Goal: Task Accomplishment & Management: Complete application form

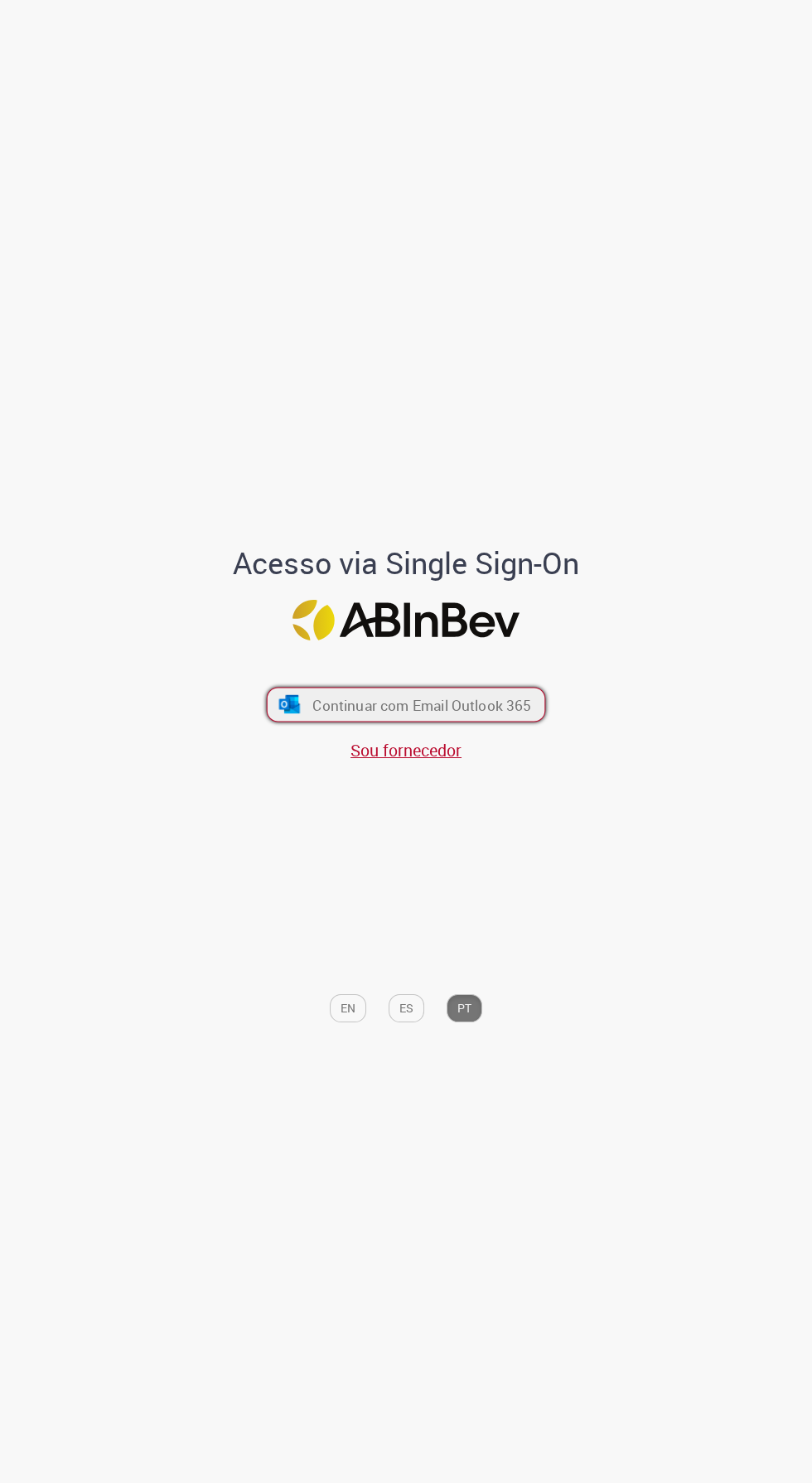
click at [454, 714] on span "Continuar com Email Outlook 365" at bounding box center [422, 704] width 219 height 19
click at [409, 761] on span "Sou fornecedor" at bounding box center [406, 750] width 111 height 22
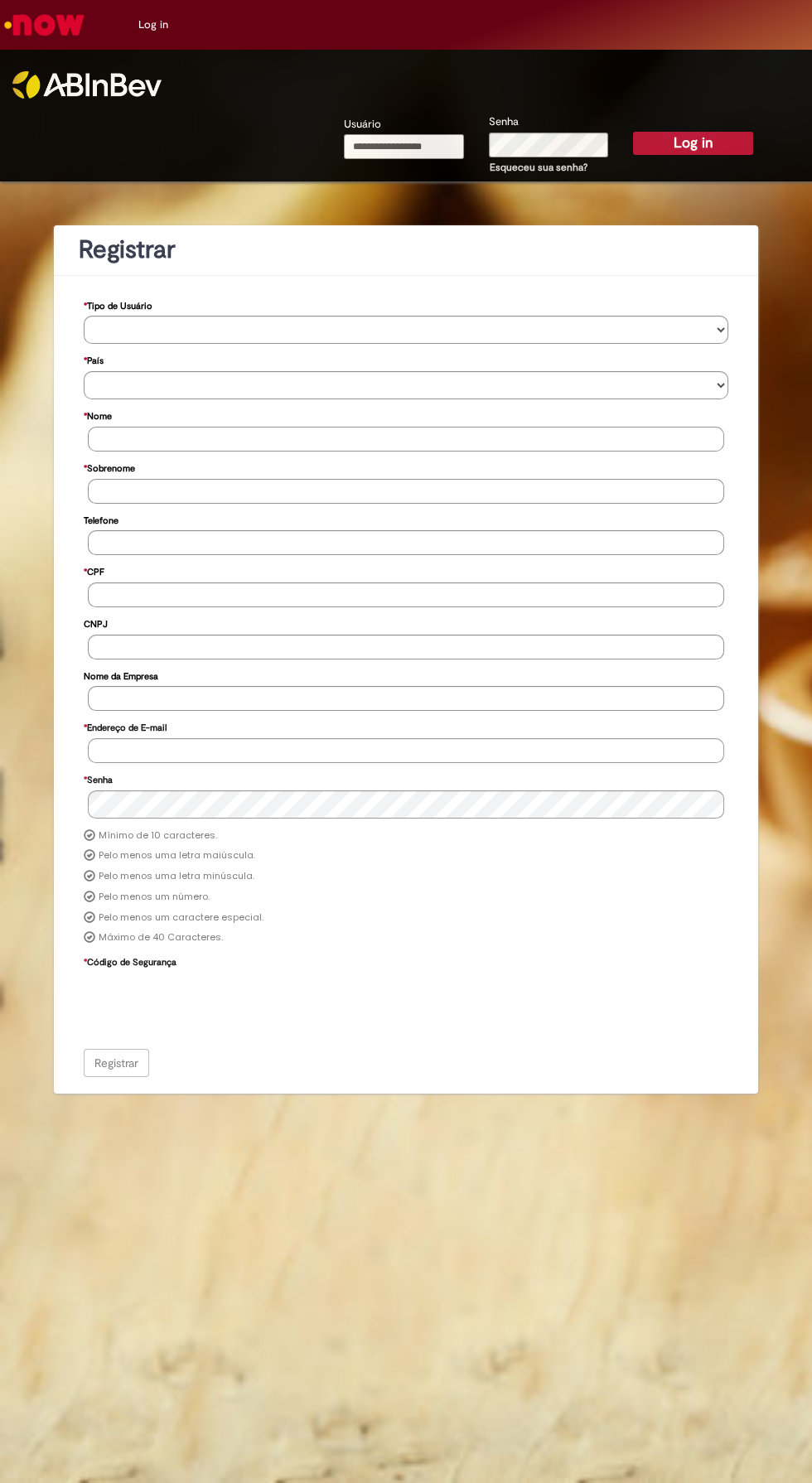
type input "**********"
click at [633, 132] on button "Log in" at bounding box center [692, 143] width 120 height 23
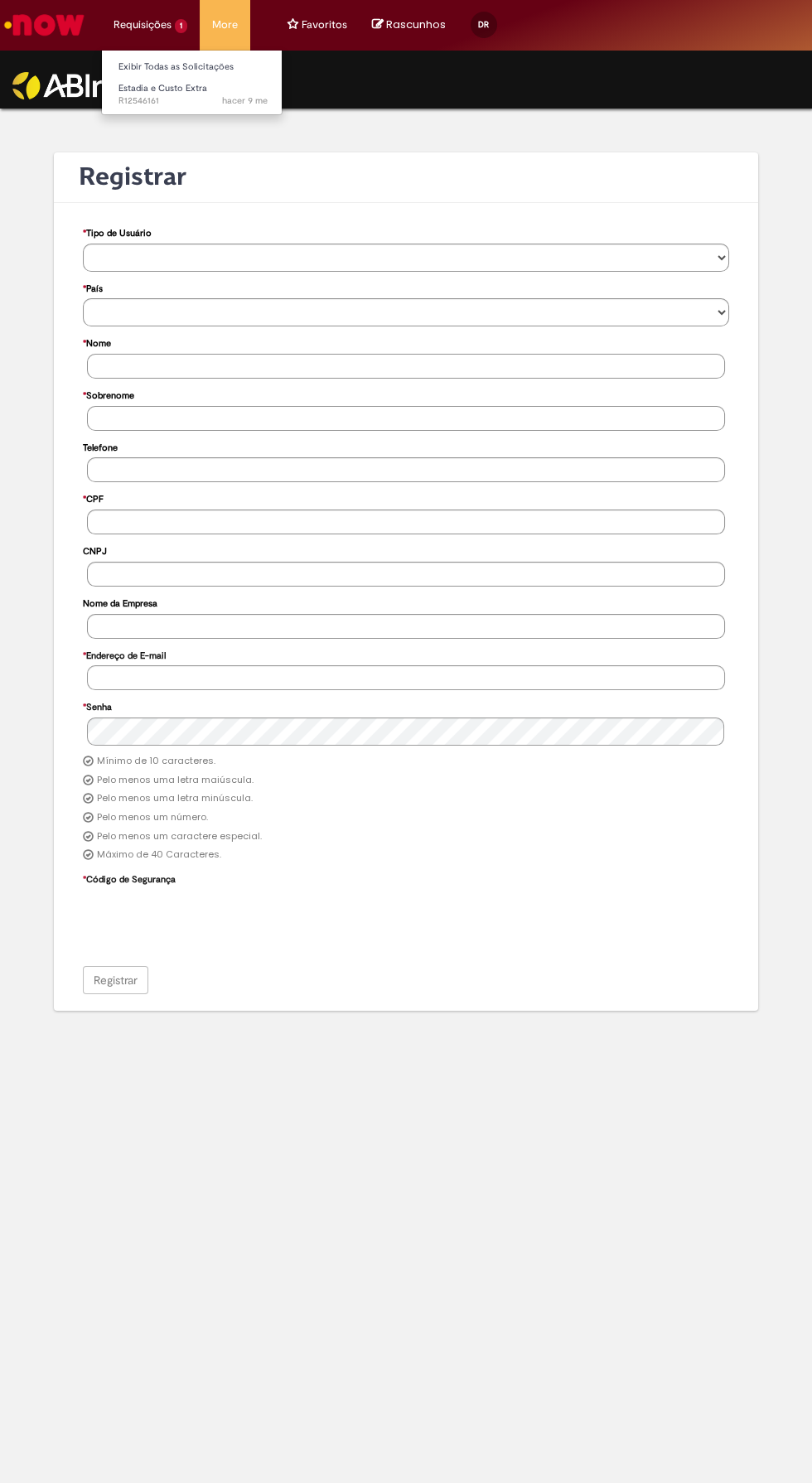
click at [157, 39] on li "Requisições 1 Exibir Todas as Solicitações Estadia e Custo Extra hacer 9 me hac…" at bounding box center [150, 25] width 98 height 50
click at [149, 13] on li "Requisições 1 Exibir Todas as Solicitações Estadia e Custo Extra hacer 9 me hac…" at bounding box center [150, 25] width 98 height 50
click at [149, 9] on li "Requisições 1 Exibir Todas as Solicitações Estadia e Custo Extra hacer 9 me hac…" at bounding box center [150, 25] width 98 height 50
click at [153, 11] on li "Requisições 1 Exibir Todas as Solicitações Estadia e Custo Extra hacer 9 me hac…" at bounding box center [150, 25] width 98 height 50
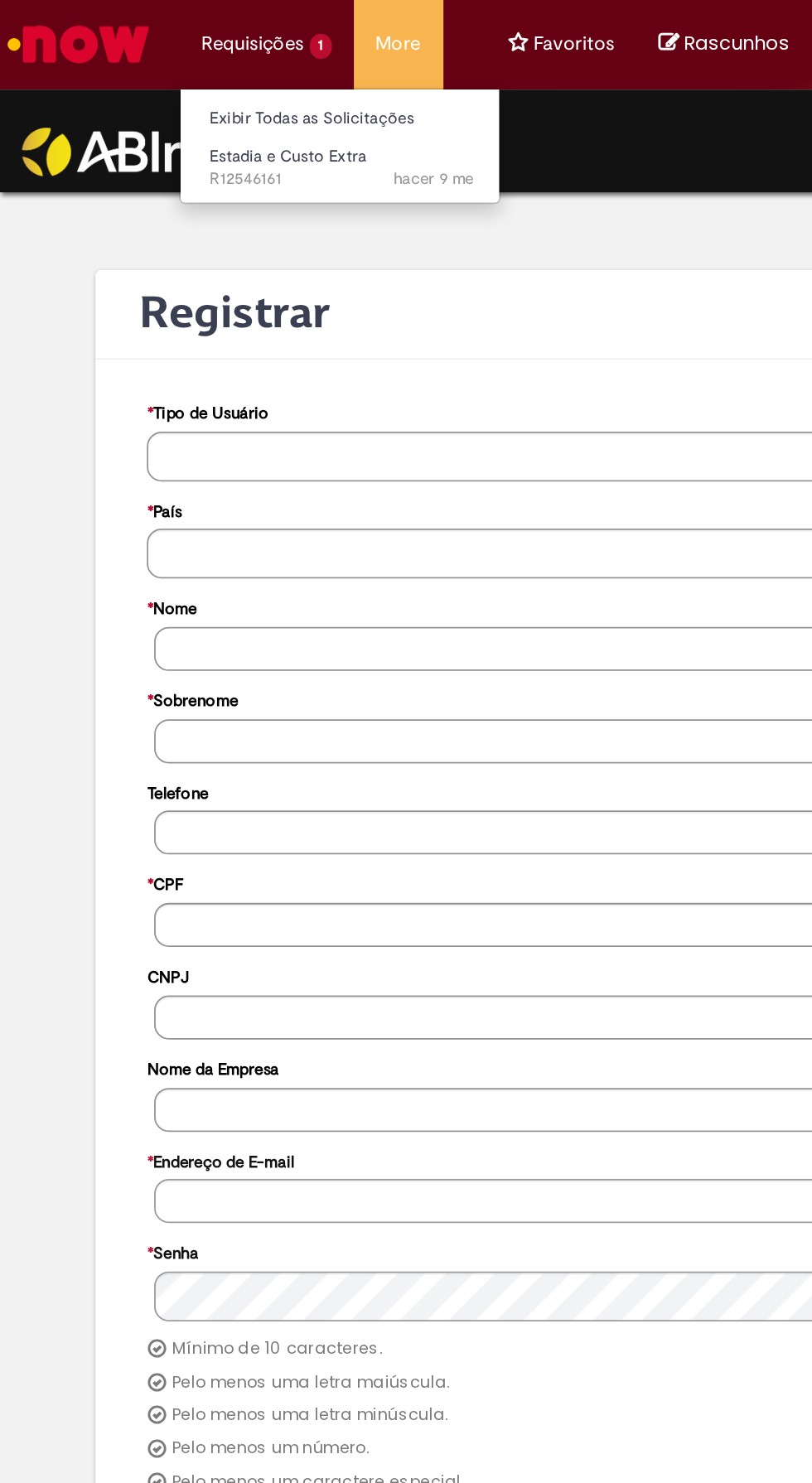
click at [158, 25] on li "Requisições 1 Exibir Todas as Solicitações Estadia e Custo Extra hacer 9 me hac…" at bounding box center [150, 25] width 98 height 50
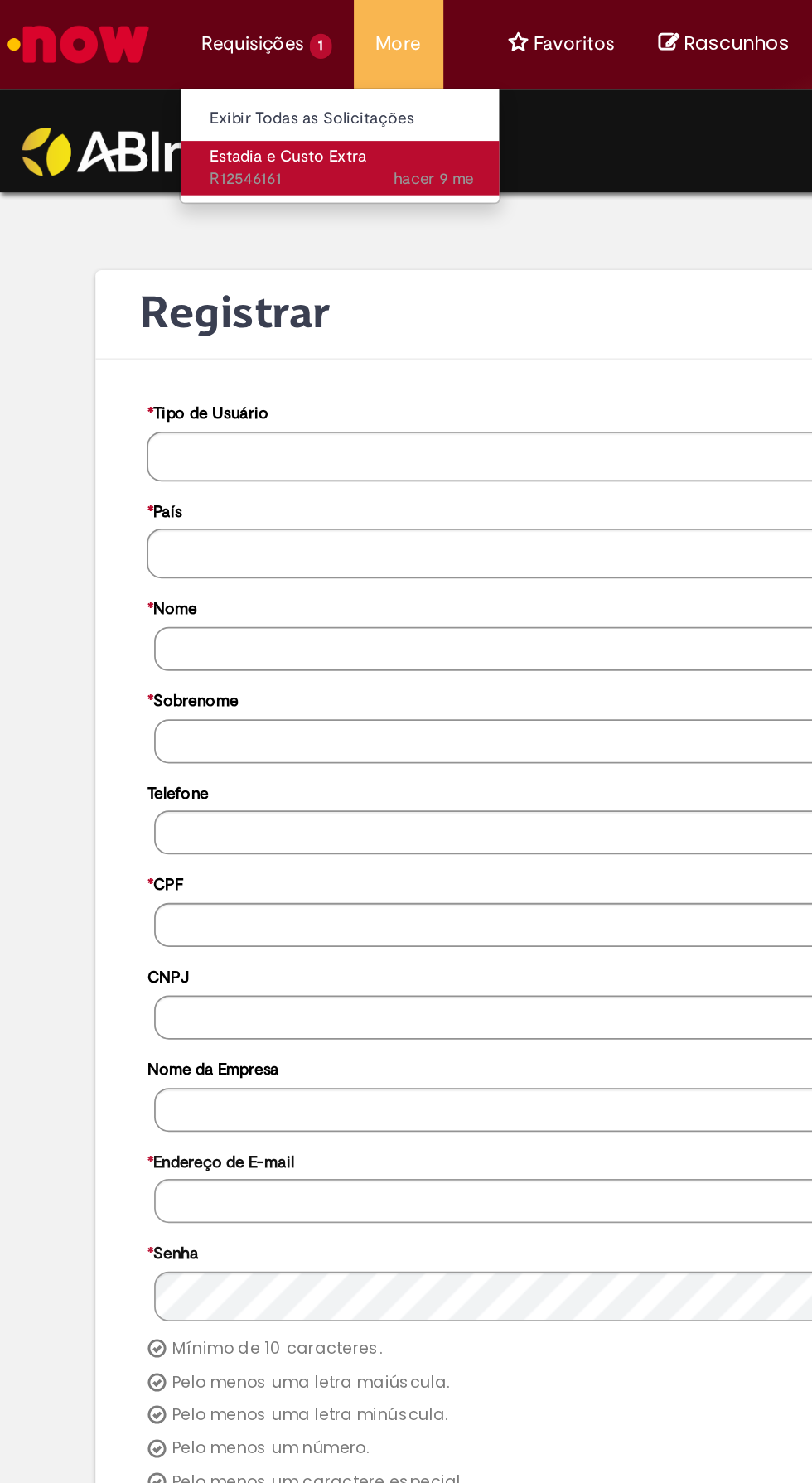
click at [230, 98] on span "hacer 9 me" at bounding box center [245, 101] width 46 height 12
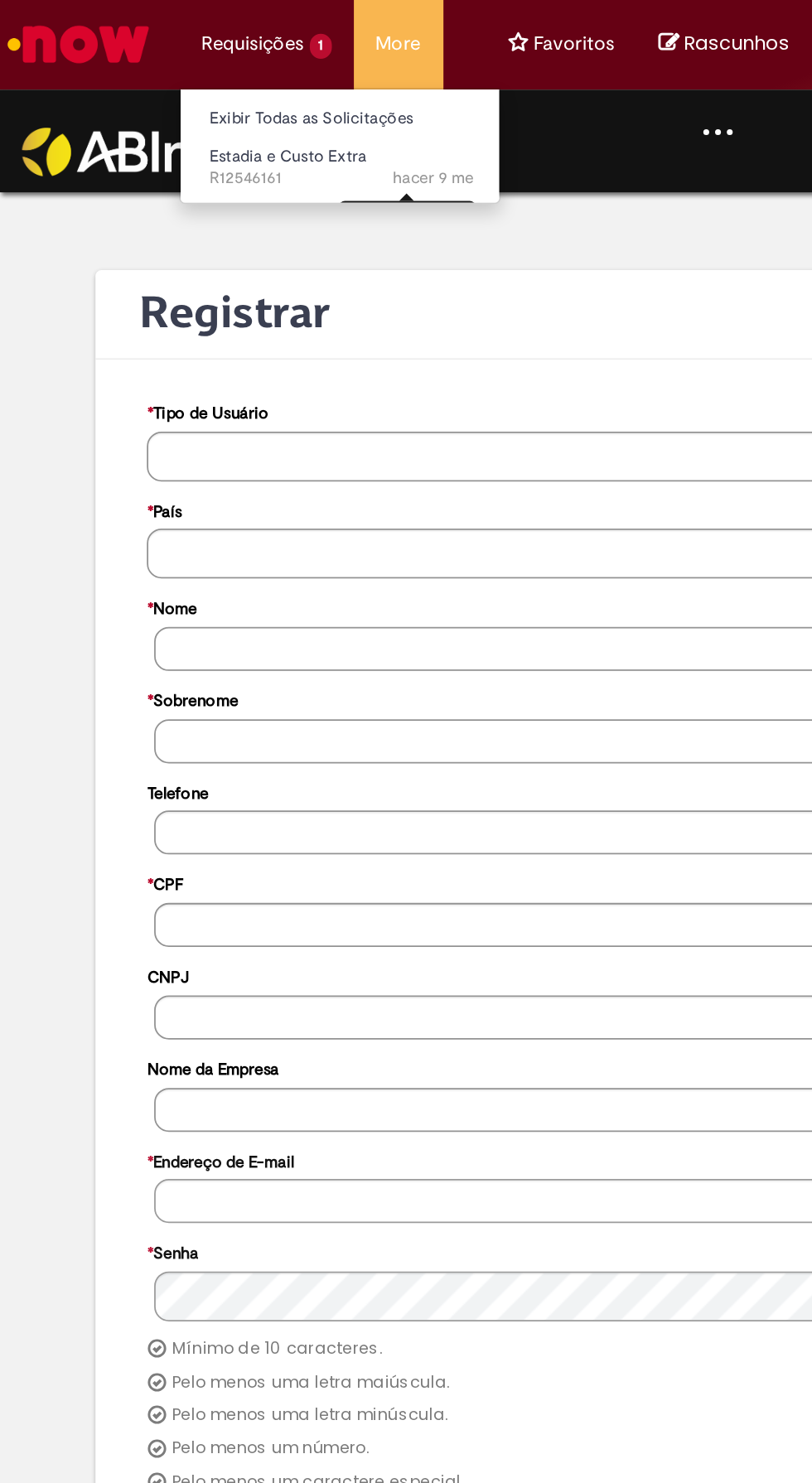
click at [122, 27] on li "Requisições 1 Exibir Todas as Solicitações Estadia e Custo Extra hacer 9 me hac…" at bounding box center [150, 25] width 98 height 50
click at [135, 2] on li "Requisições 1 Exibir Todas as Solicitações Estadia e Custo Extra hacer 9 me hac…" at bounding box center [150, 25] width 98 height 50
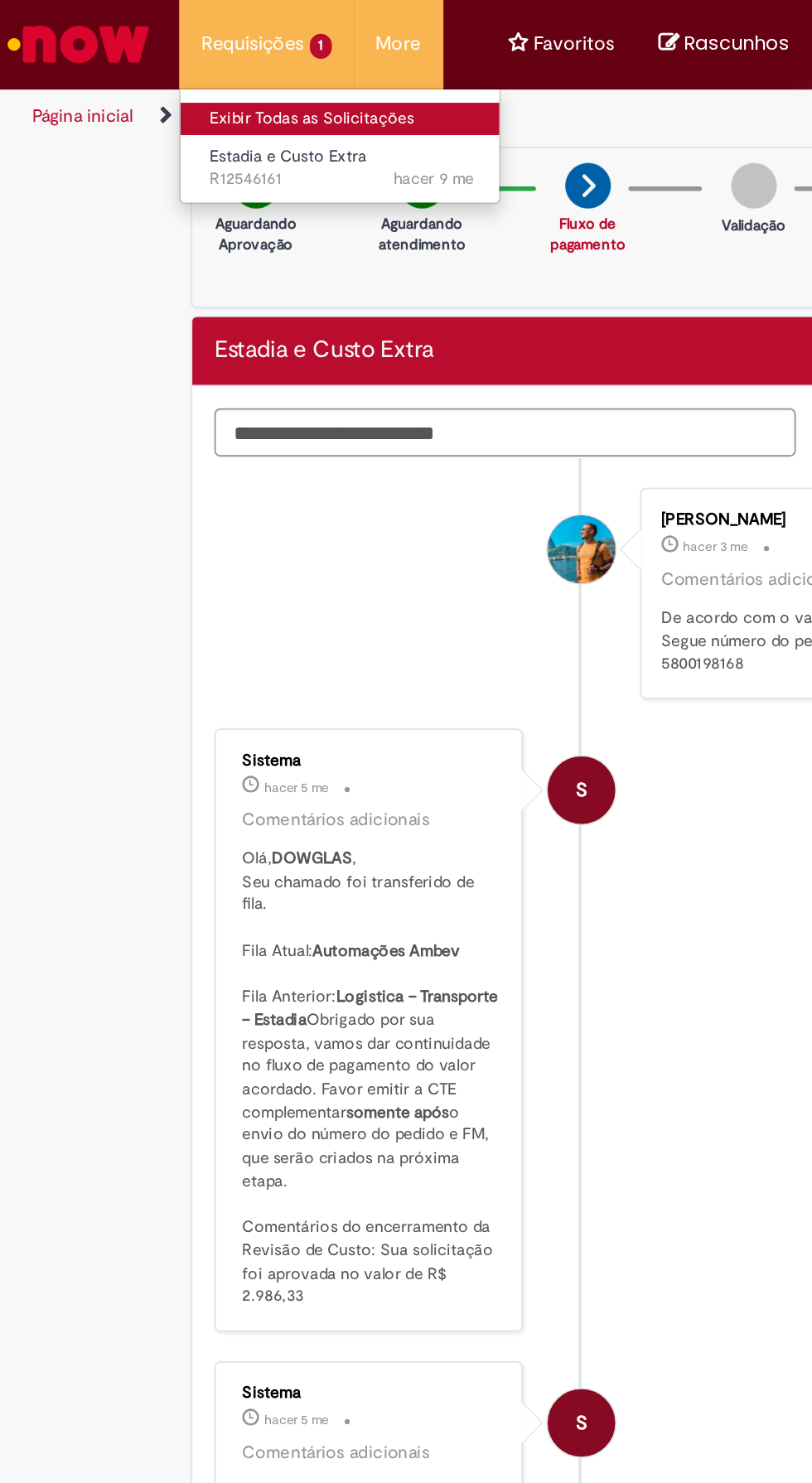
click at [140, 65] on link "Exibir Todas as Solicitações" at bounding box center [193, 66] width 183 height 18
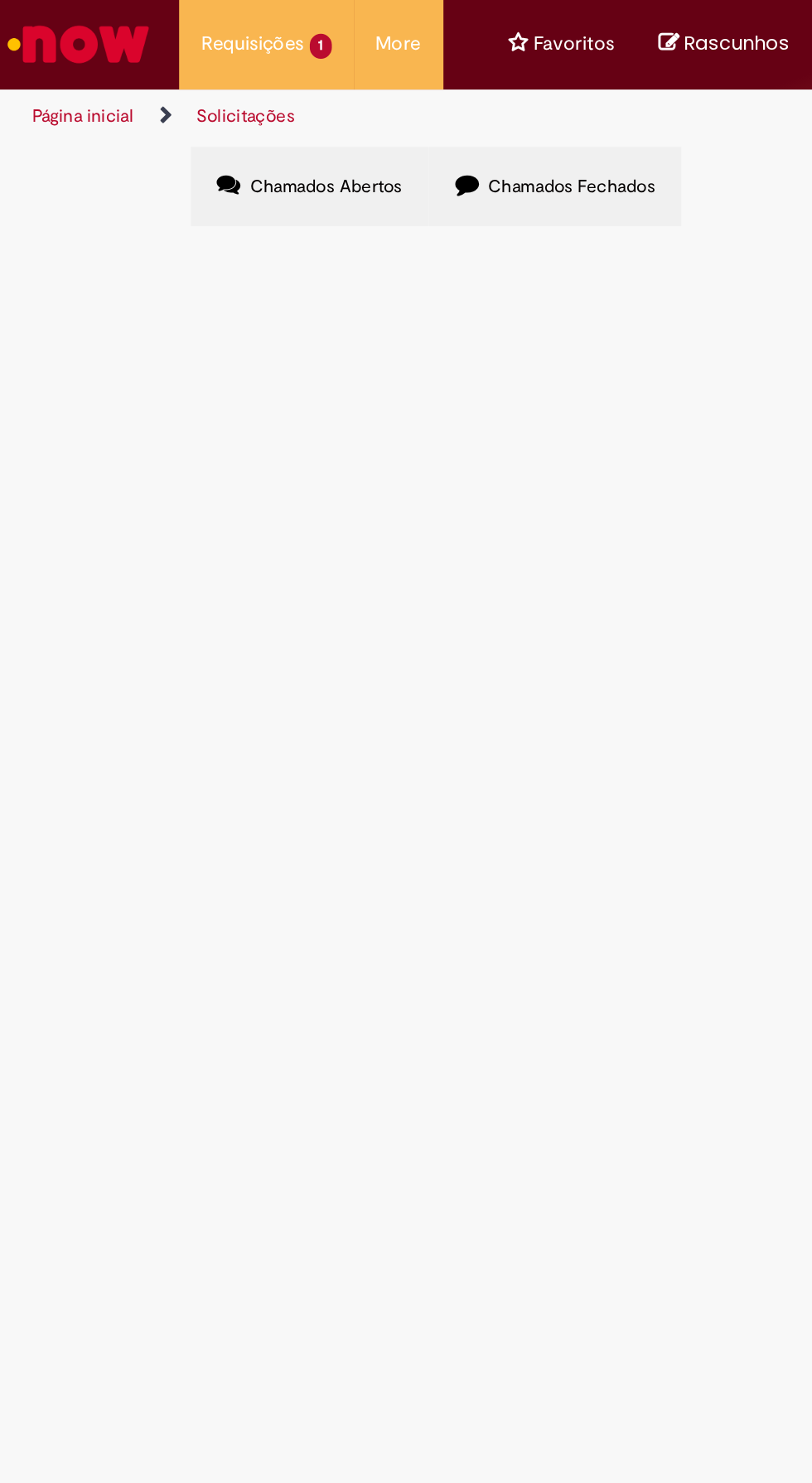
click at [0, 0] on div at bounding box center [0, 0] width 0 height 0
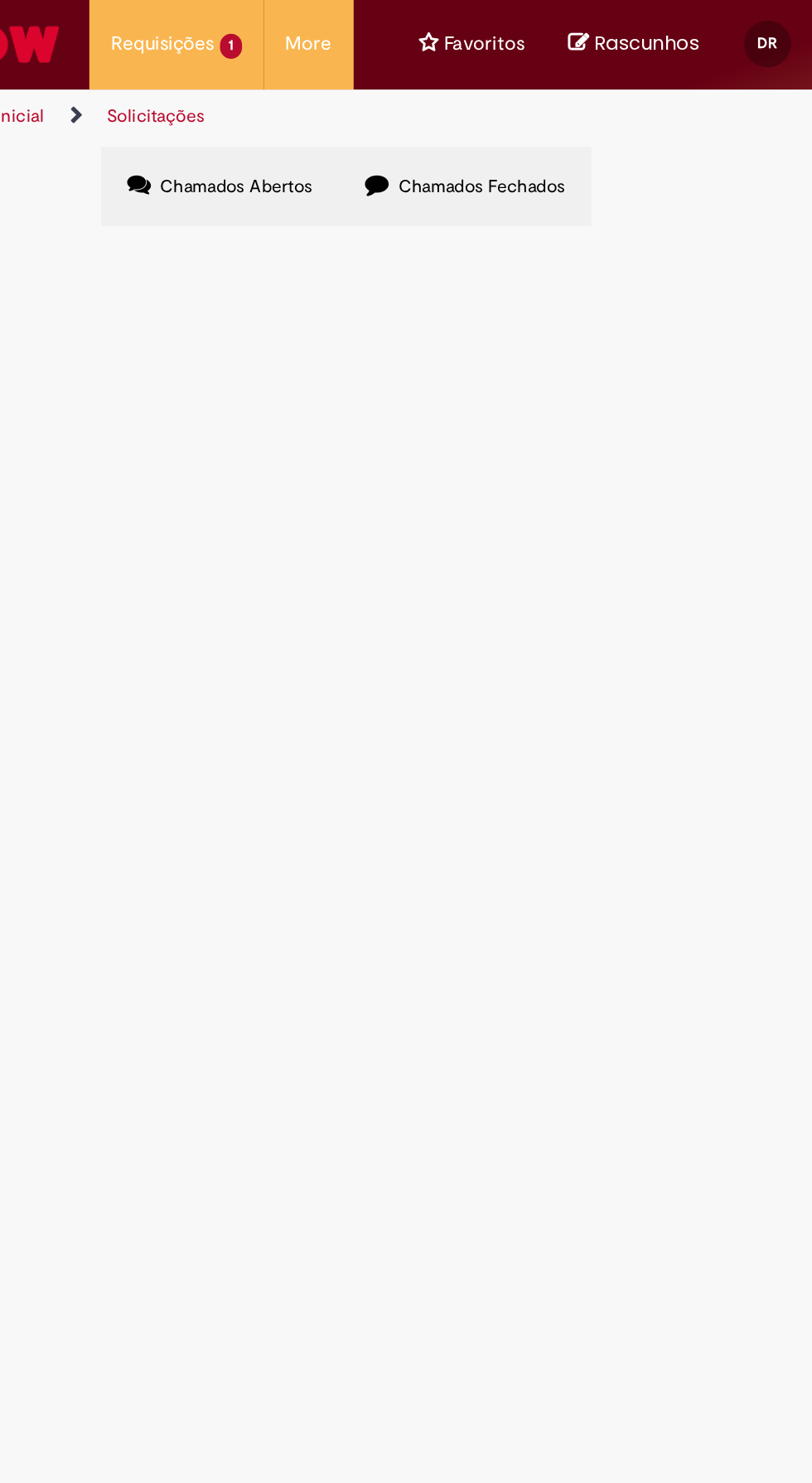
click at [294, 112] on label "Chamados Fechados" at bounding box center [313, 105] width 142 height 45
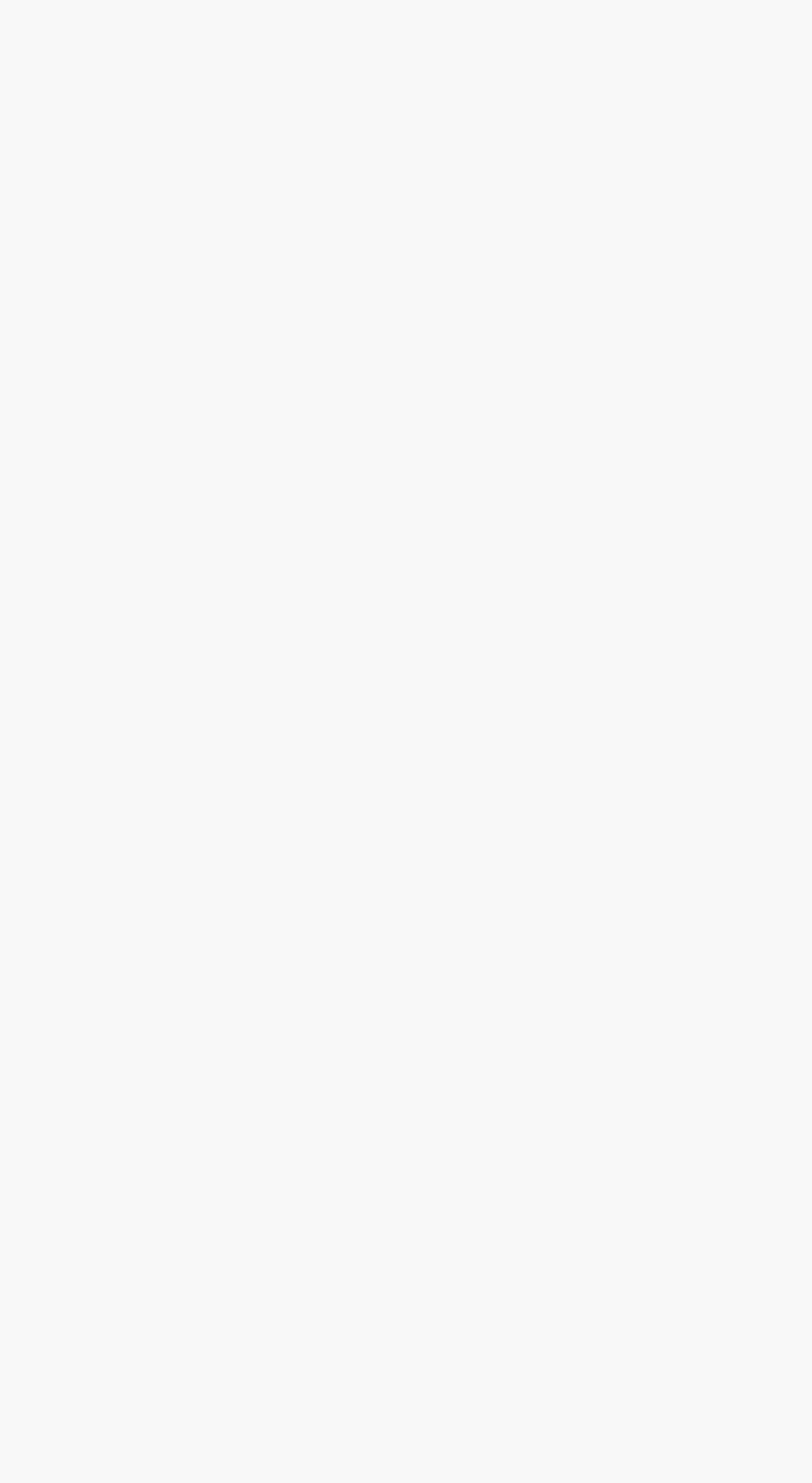
scroll to position [0, 17]
click at [0, 0] on span "Estadia e Custo Extra" at bounding box center [0, 0] width 0 height 0
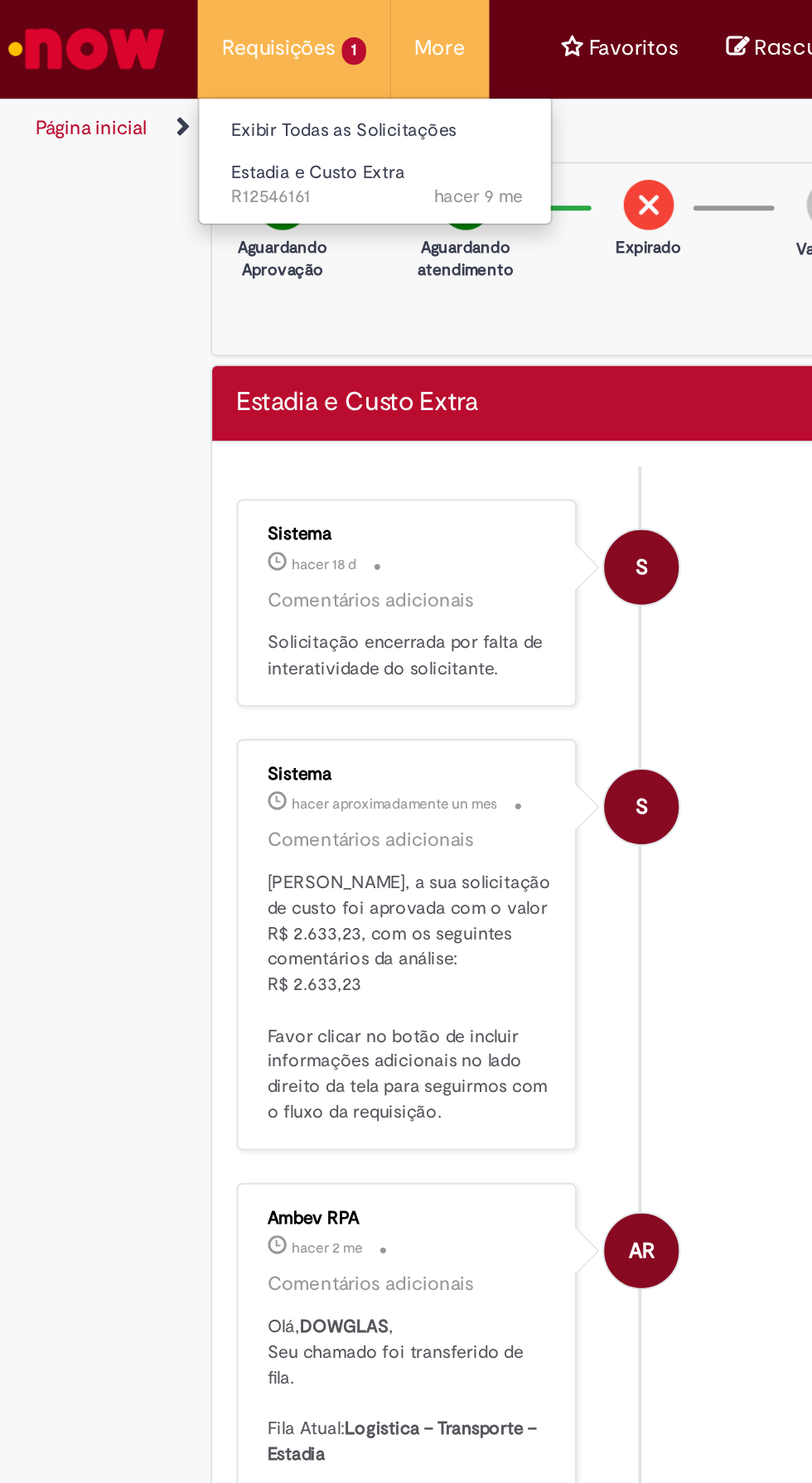
click at [120, 11] on li "Requisições 1 Exibir Todas as Solicitações Estadia e Custo Extra hacer 9 me hac…" at bounding box center [150, 25] width 98 height 50
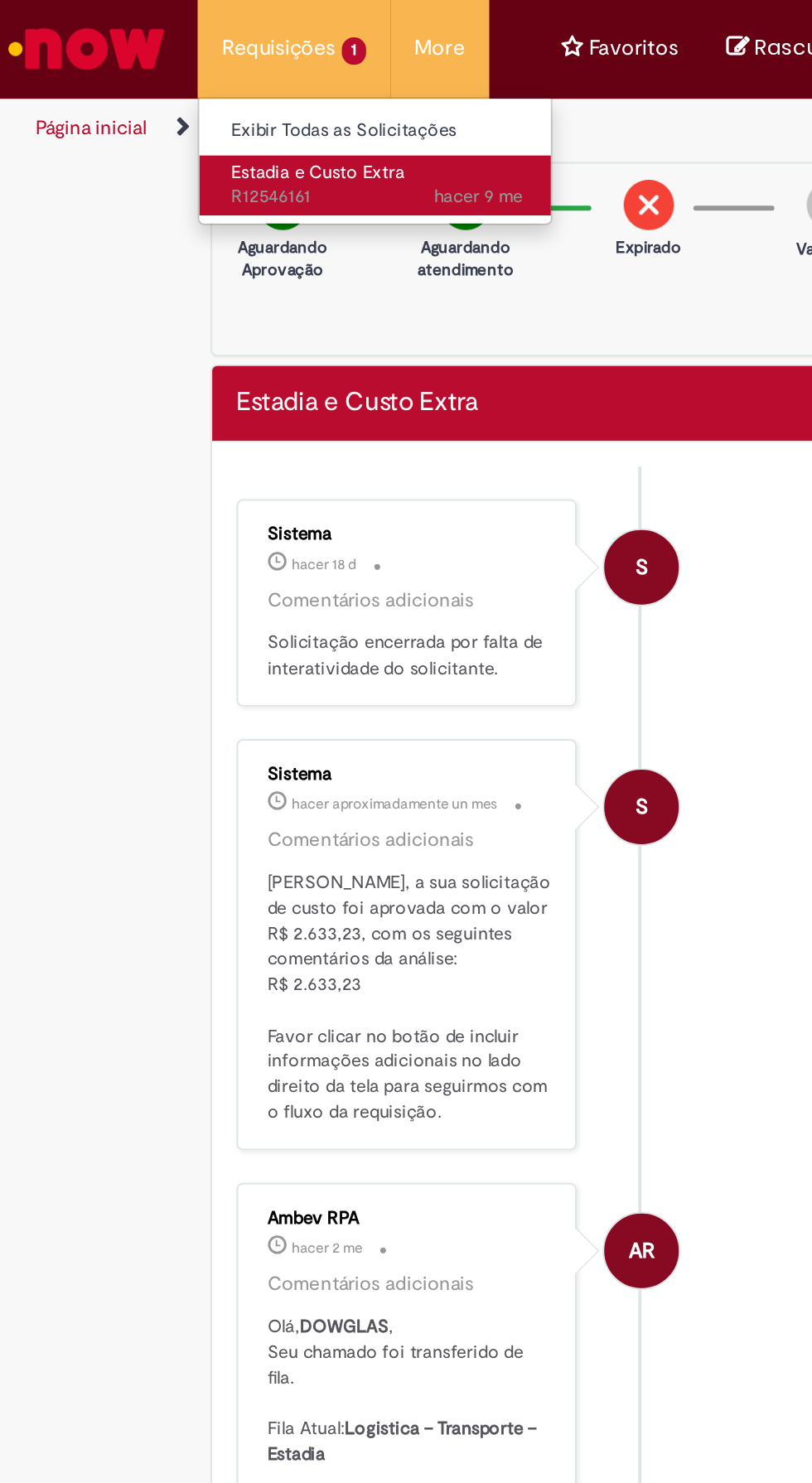
click at [165, 94] on link "Estadia e Custo Extra hacer 9 me hacer 9 meses R12546161" at bounding box center [193, 95] width 183 height 31
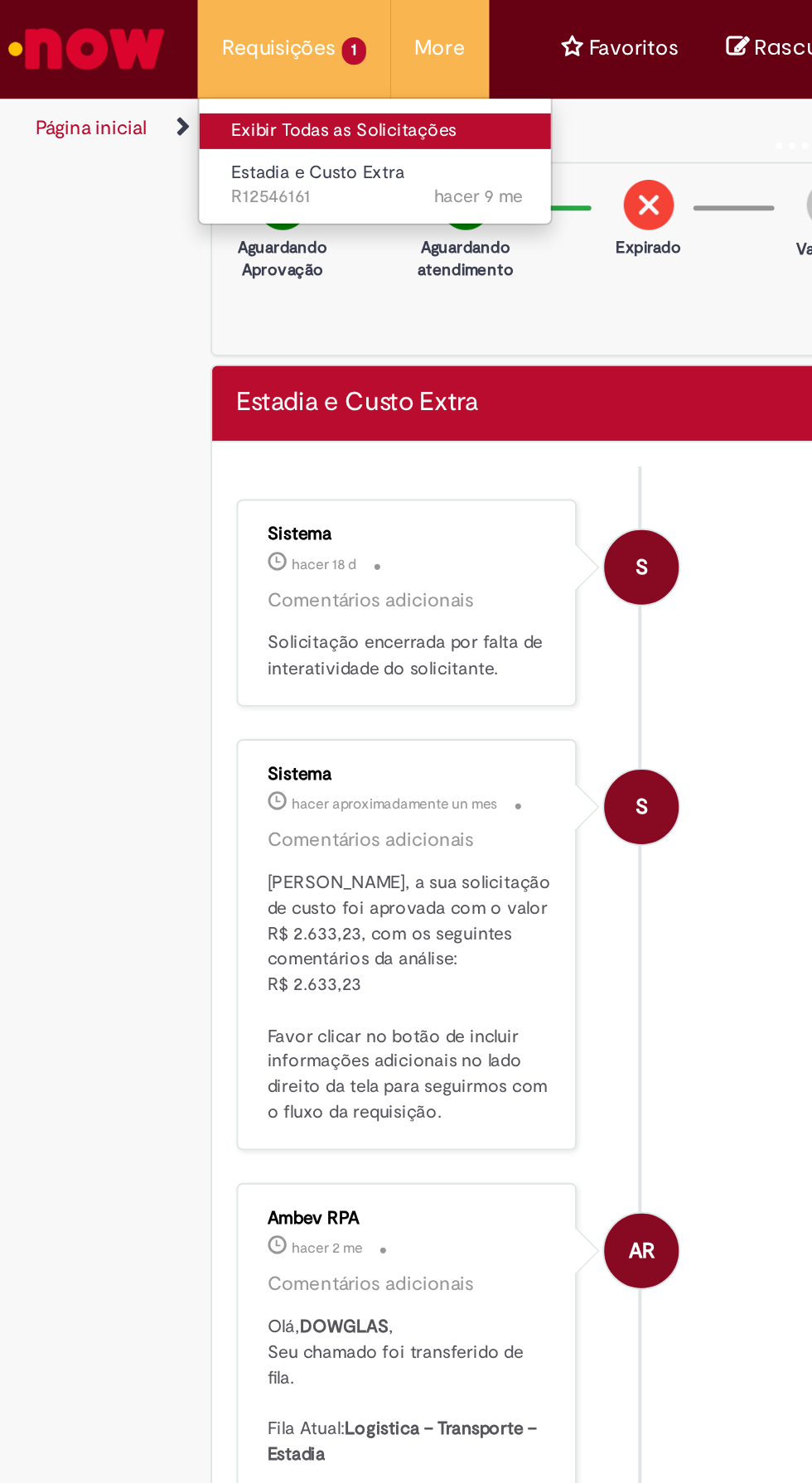
click at [141, 64] on link "Exibir Todas as Solicitações" at bounding box center [193, 66] width 183 height 18
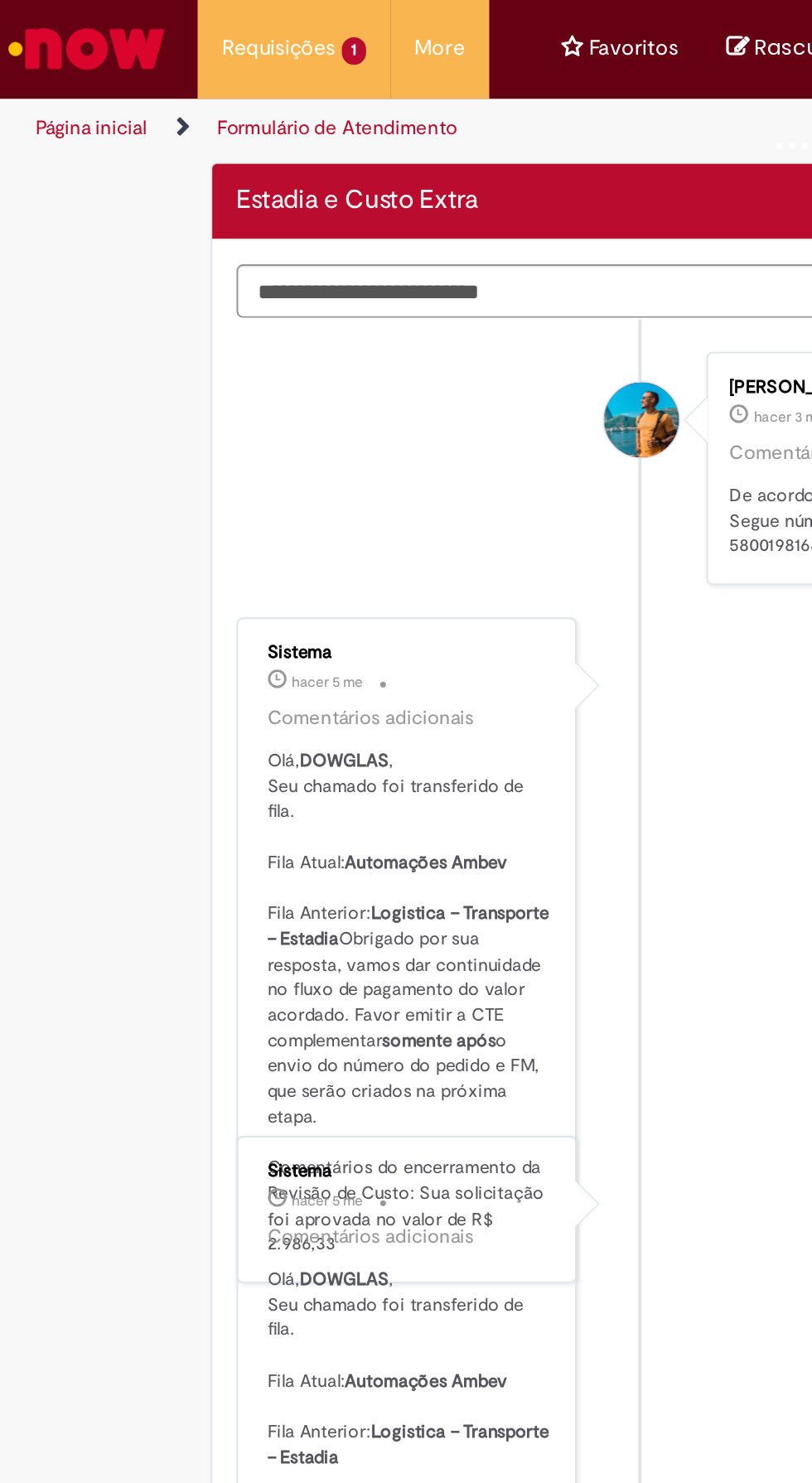
click at [57, 6] on link "Ir para a Homepage" at bounding box center [44, 25] width 89 height 50
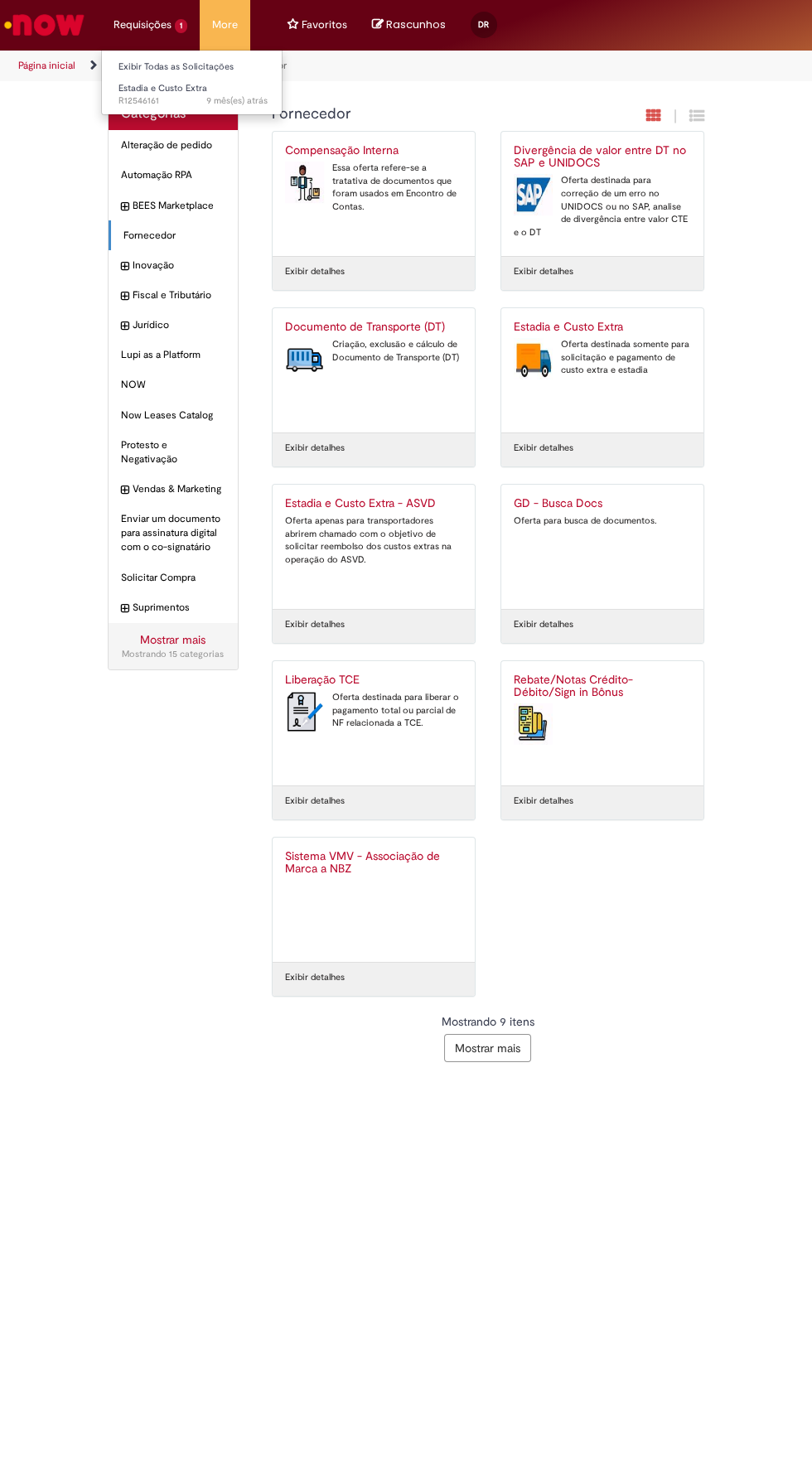
click at [158, 11] on li "Requisições 1 Exibir Todas as Solicitações Estadia e Custo Extra 9 mês(es) atrá…" at bounding box center [150, 25] width 98 height 50
click at [133, 9] on li "Requisições 1 Exibir Todas as Solicitações Estadia e Custo Extra 9 mês(es) atrá…" at bounding box center [150, 25] width 98 height 50
click at [139, 22] on li "Requisições 1 Exibir Todas as Solicitações Estadia e Custo Extra 9 mês(es) atrá…" at bounding box center [150, 25] width 98 height 50
click at [200, 632] on link "Mostrar mais" at bounding box center [173, 639] width 65 height 15
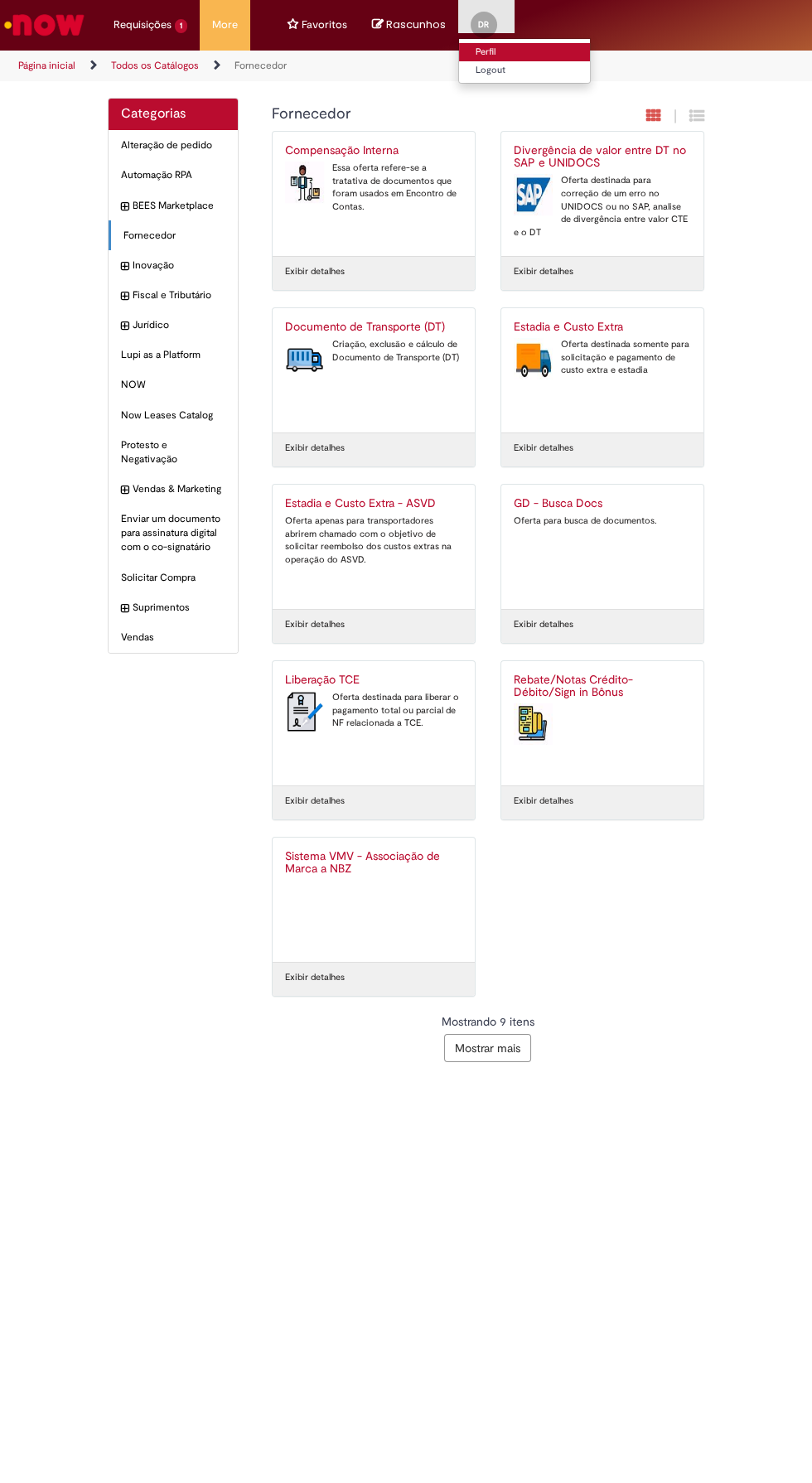
click at [536, 51] on link "Perfil" at bounding box center [524, 52] width 131 height 18
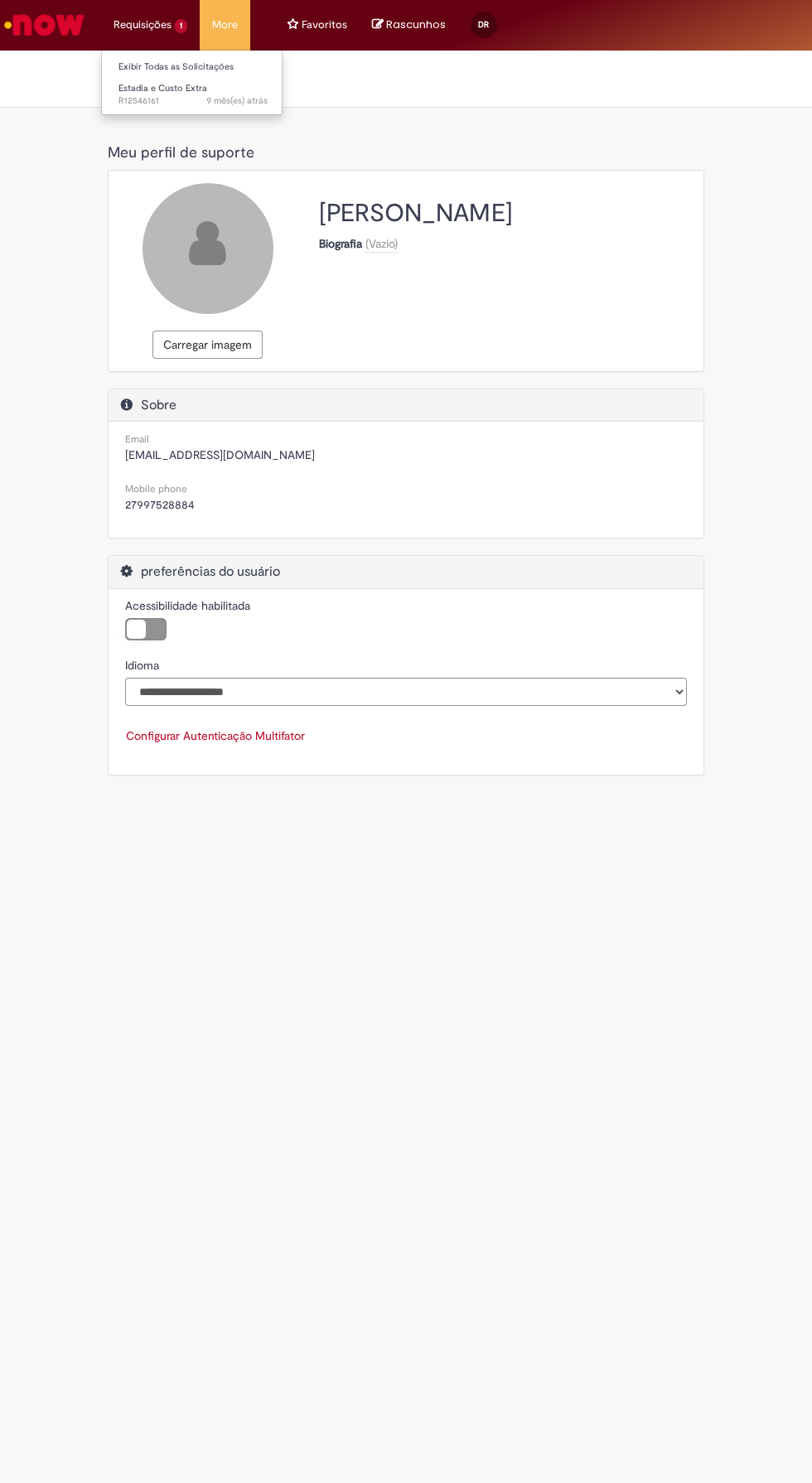
click at [155, 38] on li "Requisições 1 Exibir Todas as Solicitações Estadia e Custo Extra 9 mês(es) atrá…" at bounding box center [150, 25] width 98 height 50
click at [146, 25] on li "Requisições 1 Exibir Todas as Solicitações Estadia e Custo Extra 9 mês(es) atrá…" at bounding box center [150, 25] width 98 height 50
click at [146, 28] on li "Requisições 1 Exibir Todas as Solicitações Estadia e Custo Extra 9 mês(es) atrá…" at bounding box center [150, 25] width 98 height 50
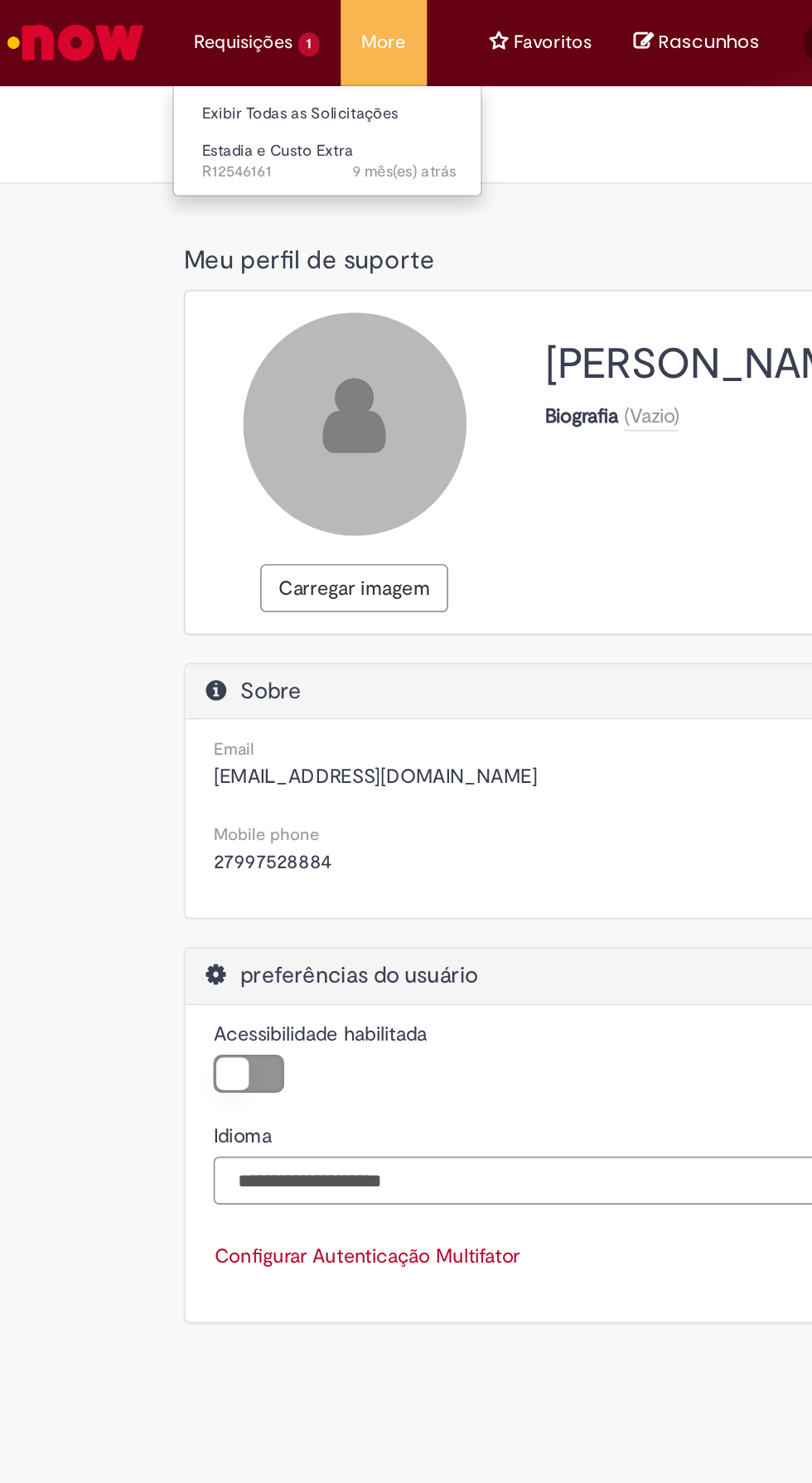
click at [147, 19] on li "Requisições 1 Exibir Todas as Solicitações Estadia e Custo Extra 9 mês(es) atrá…" at bounding box center [150, 25] width 98 height 50
click at [170, 72] on link "Exibir Todas as Solicitações" at bounding box center [193, 66] width 183 height 18
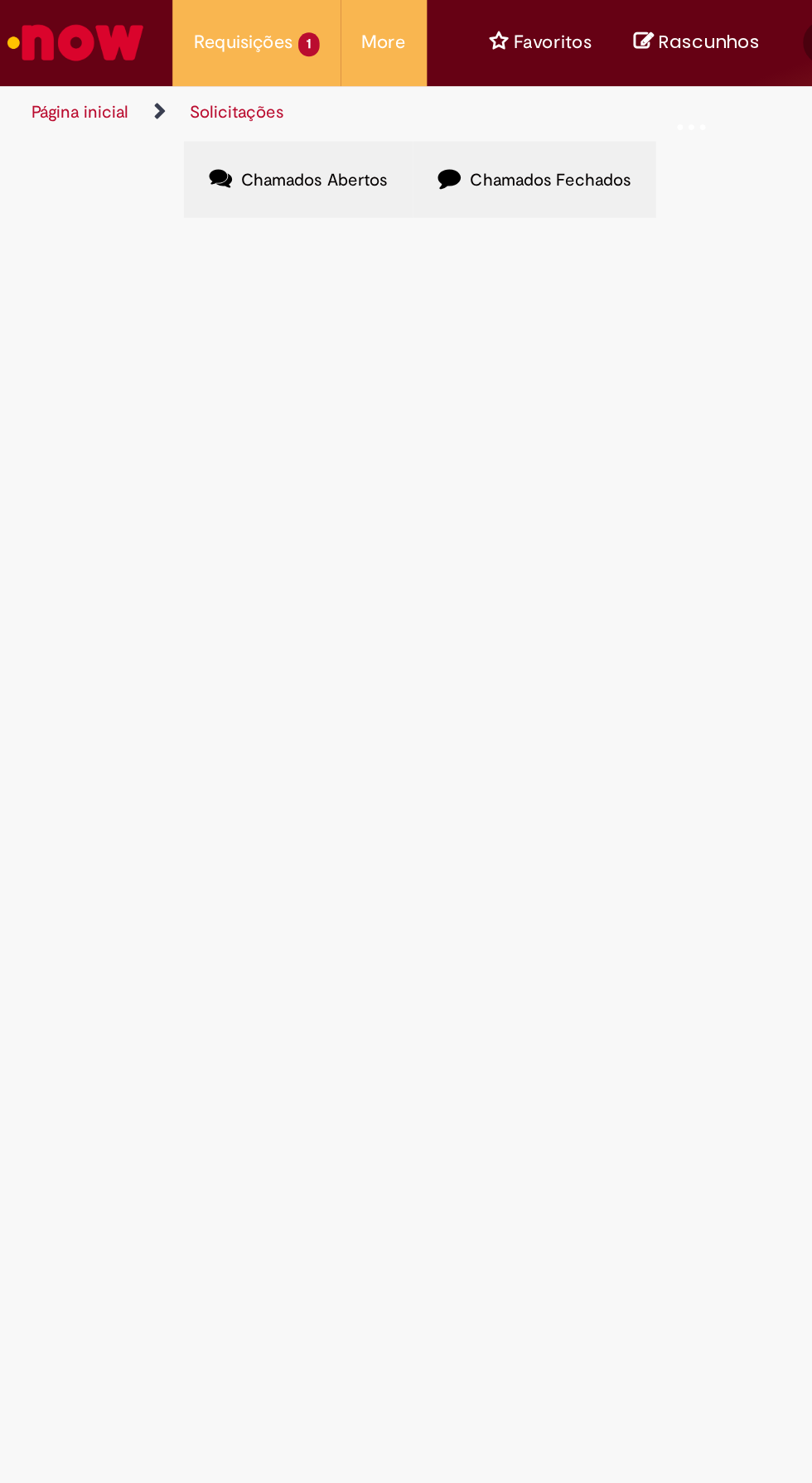
click at [41, 22] on img "Ir para a Homepage" at bounding box center [44, 25] width 85 height 33
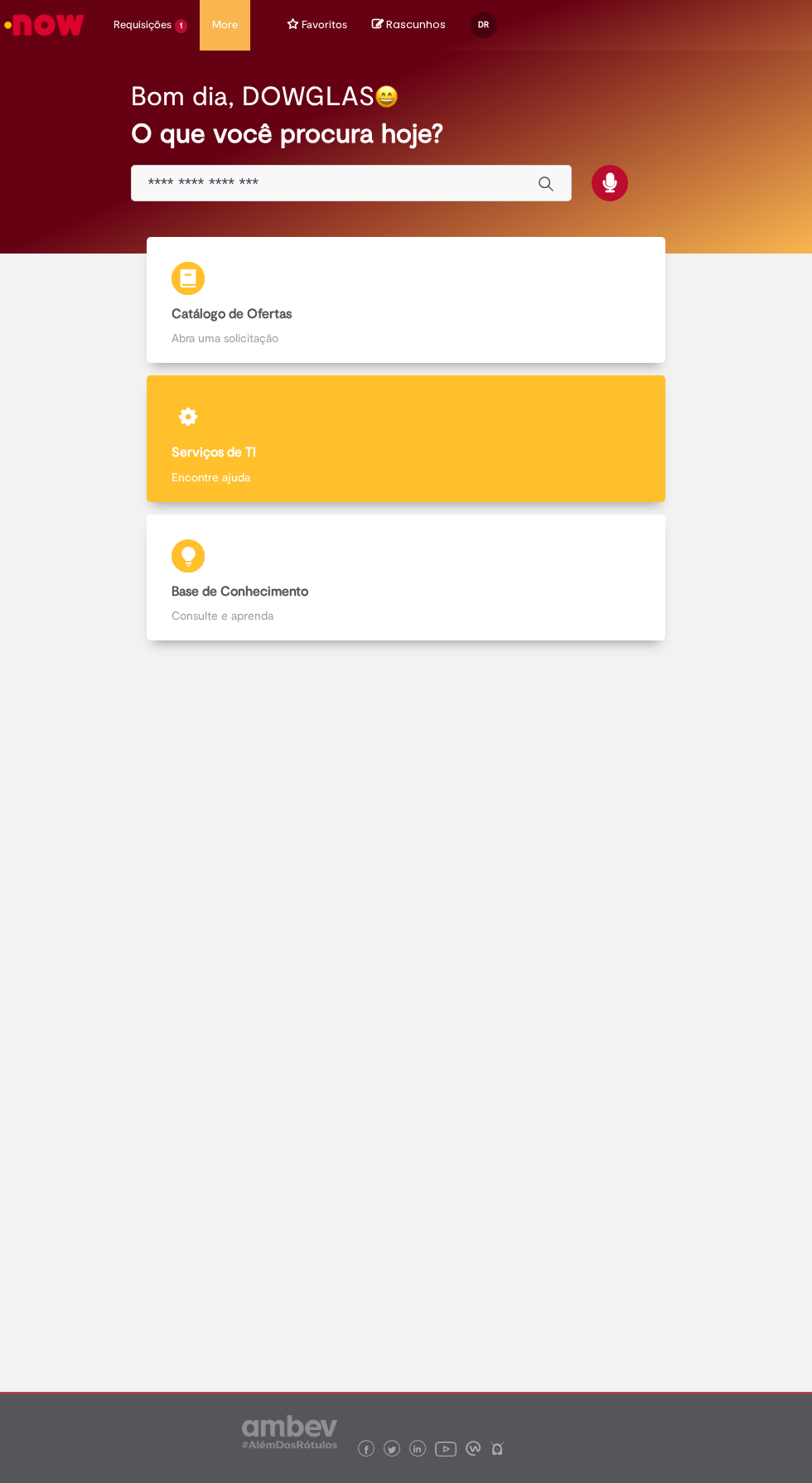
click at [337, 429] on div "Serviços de TI Serviços de TI Encontre ajuda" at bounding box center [406, 438] width 519 height 127
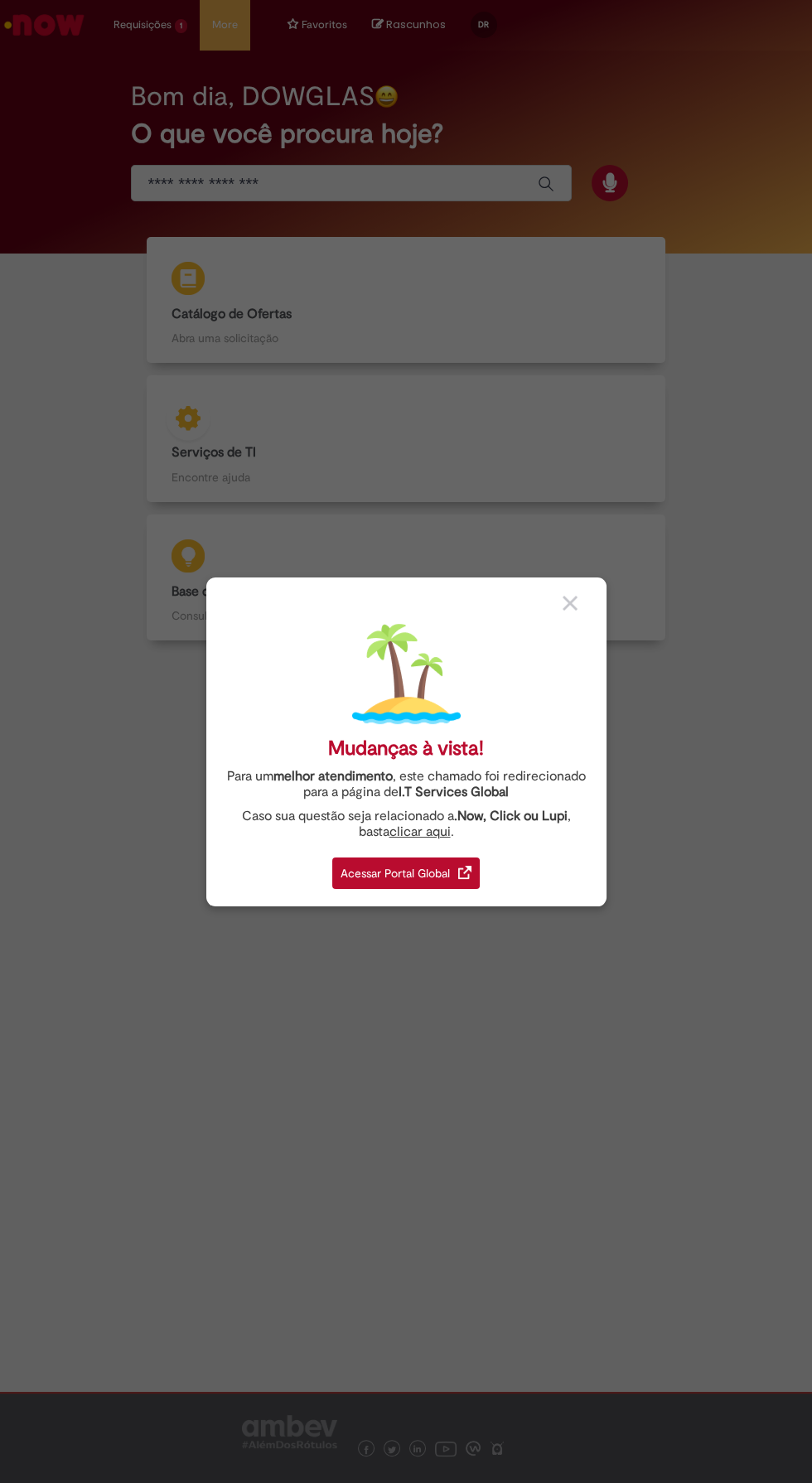
click at [583, 602] on div at bounding box center [578, 603] width 32 height 17
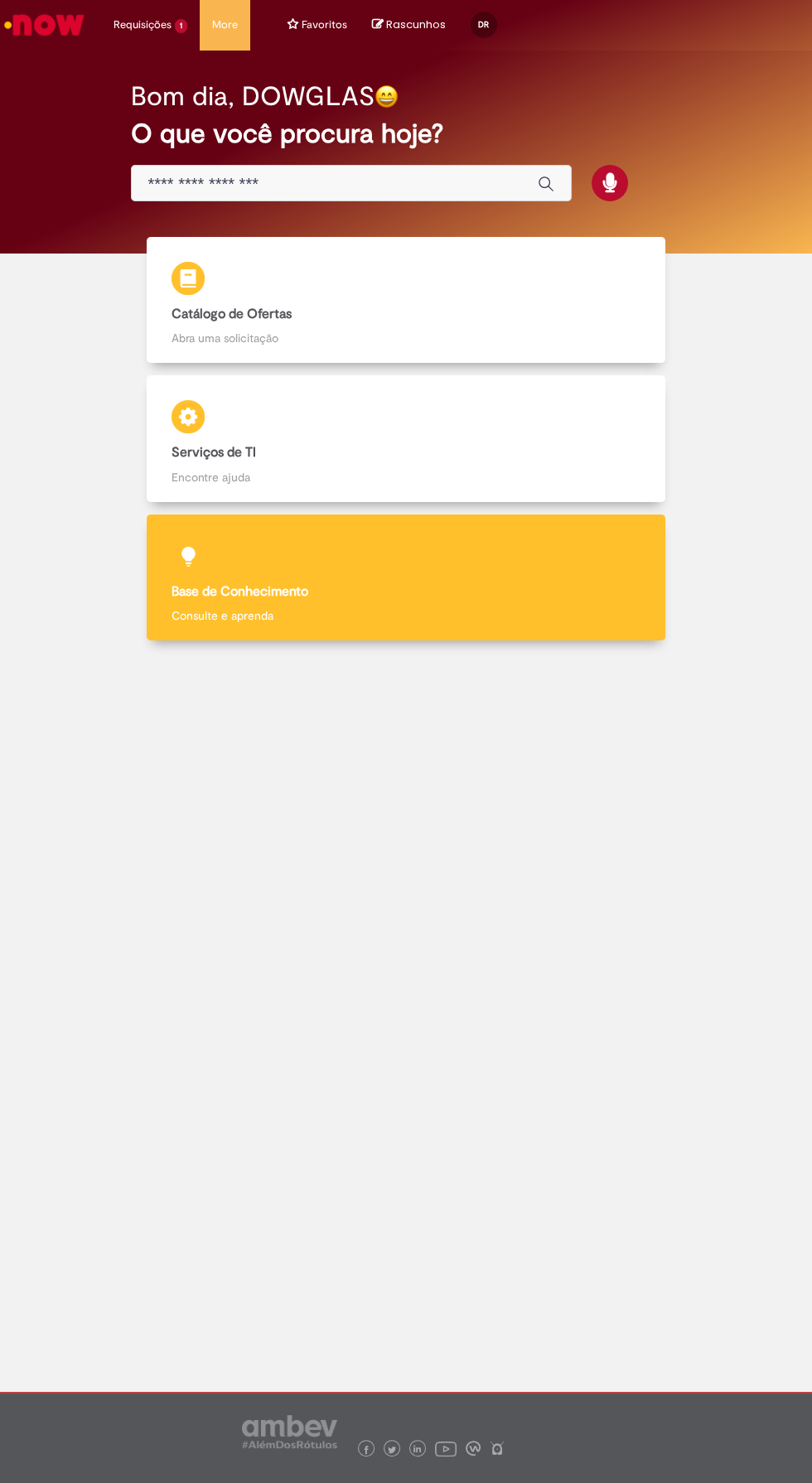
click at [553, 571] on div "Base de Conhecimento Base de Conhecimento Consulte e aprenda" at bounding box center [406, 577] width 519 height 127
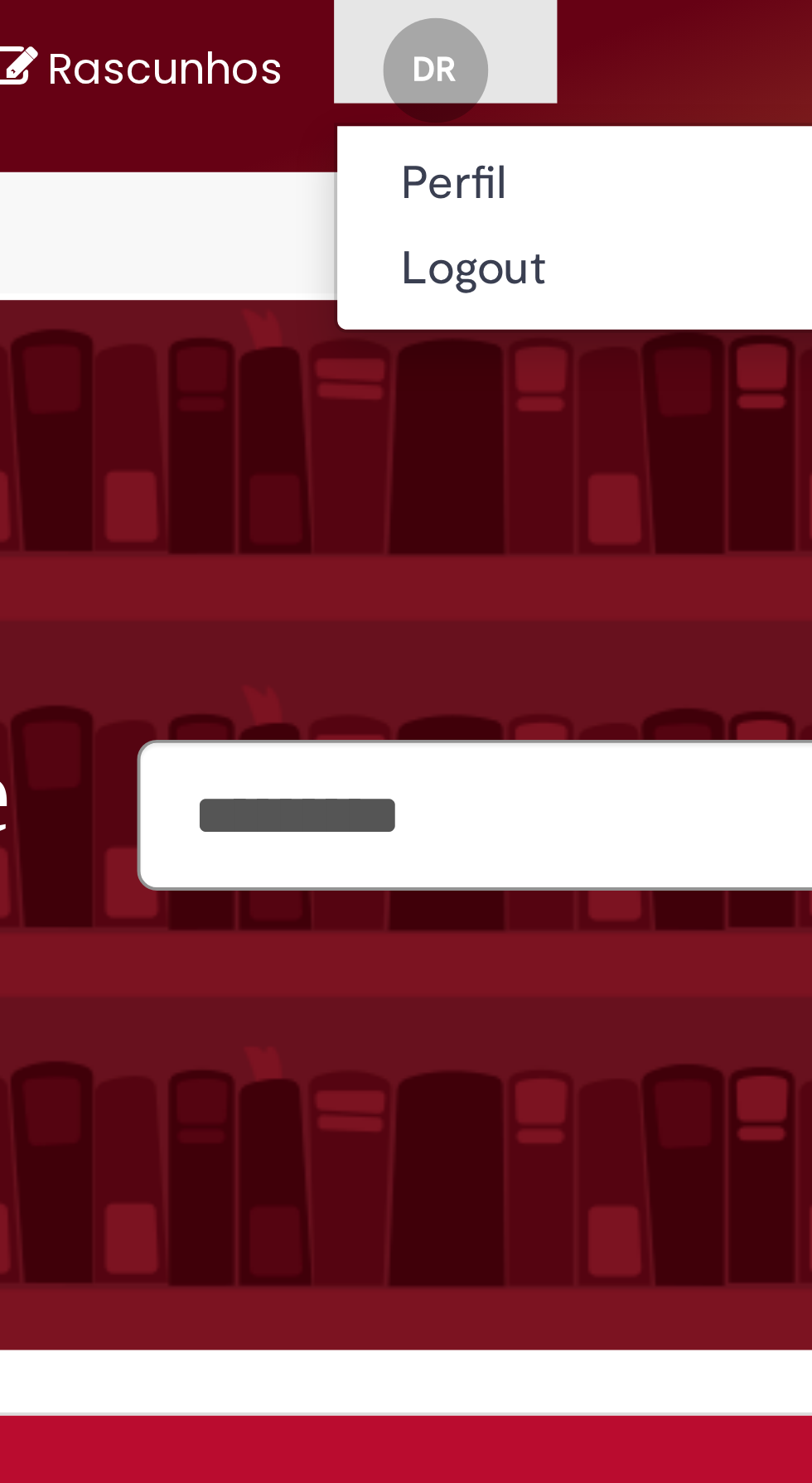
click at [412, 140] on div "Bem vindo à Base de Conhecimento Artigos Não encontrou base de conhecimento" at bounding box center [406, 215] width 812 height 265
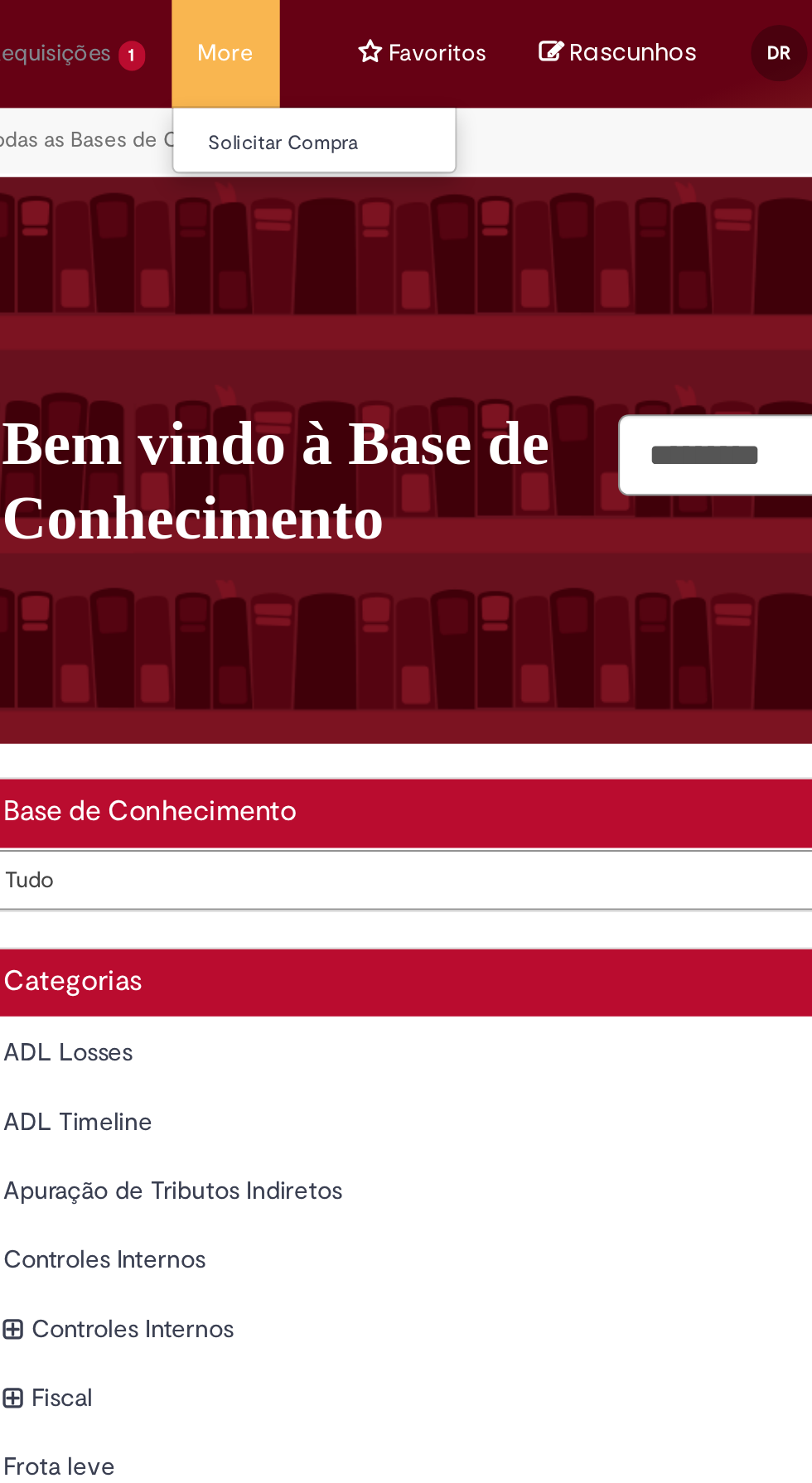
click at [229, 23] on li "More Solicitar Compra" at bounding box center [225, 25] width 51 height 50
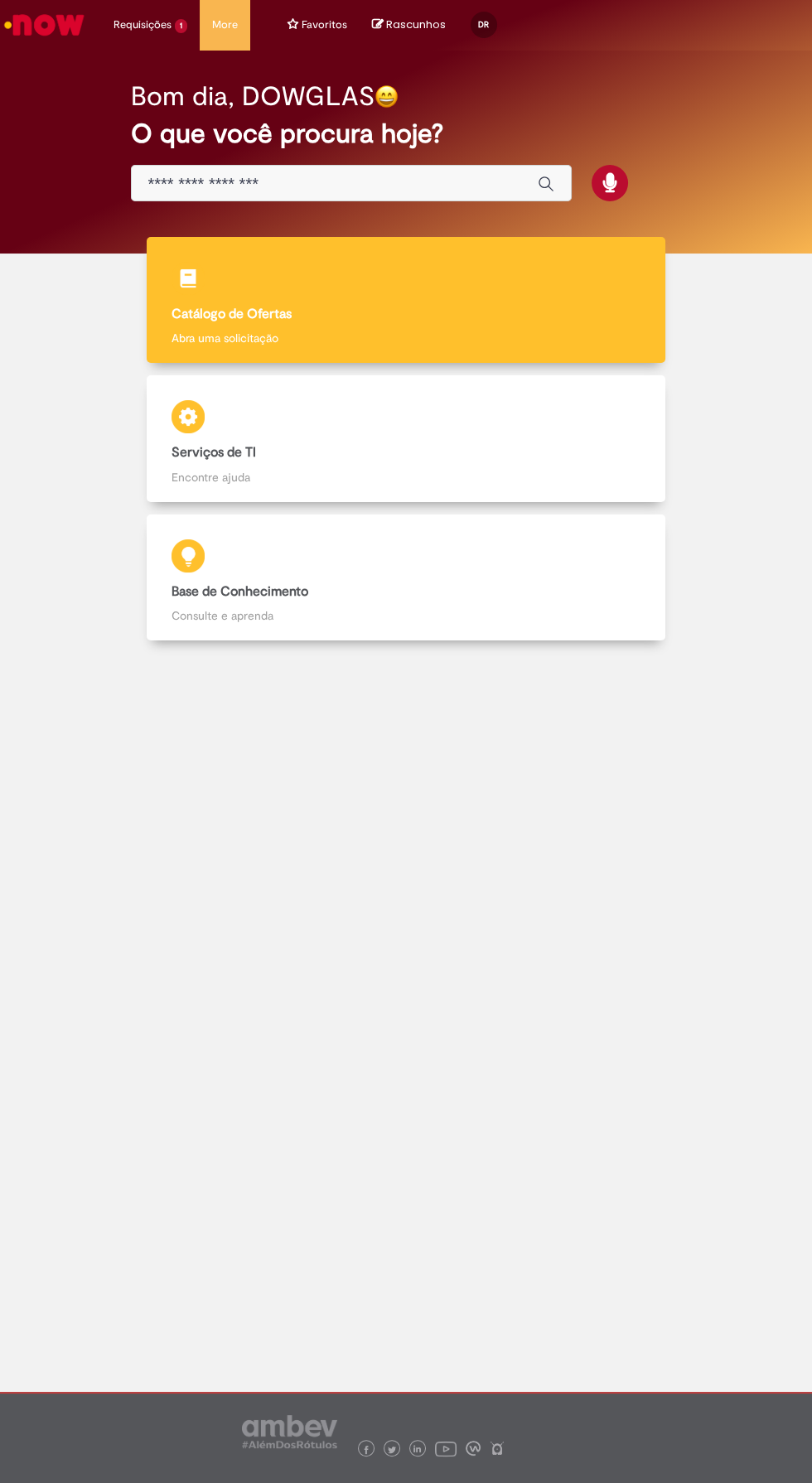
click at [288, 315] on h4 "Catálogo de Ofertas" at bounding box center [406, 314] width 469 height 15
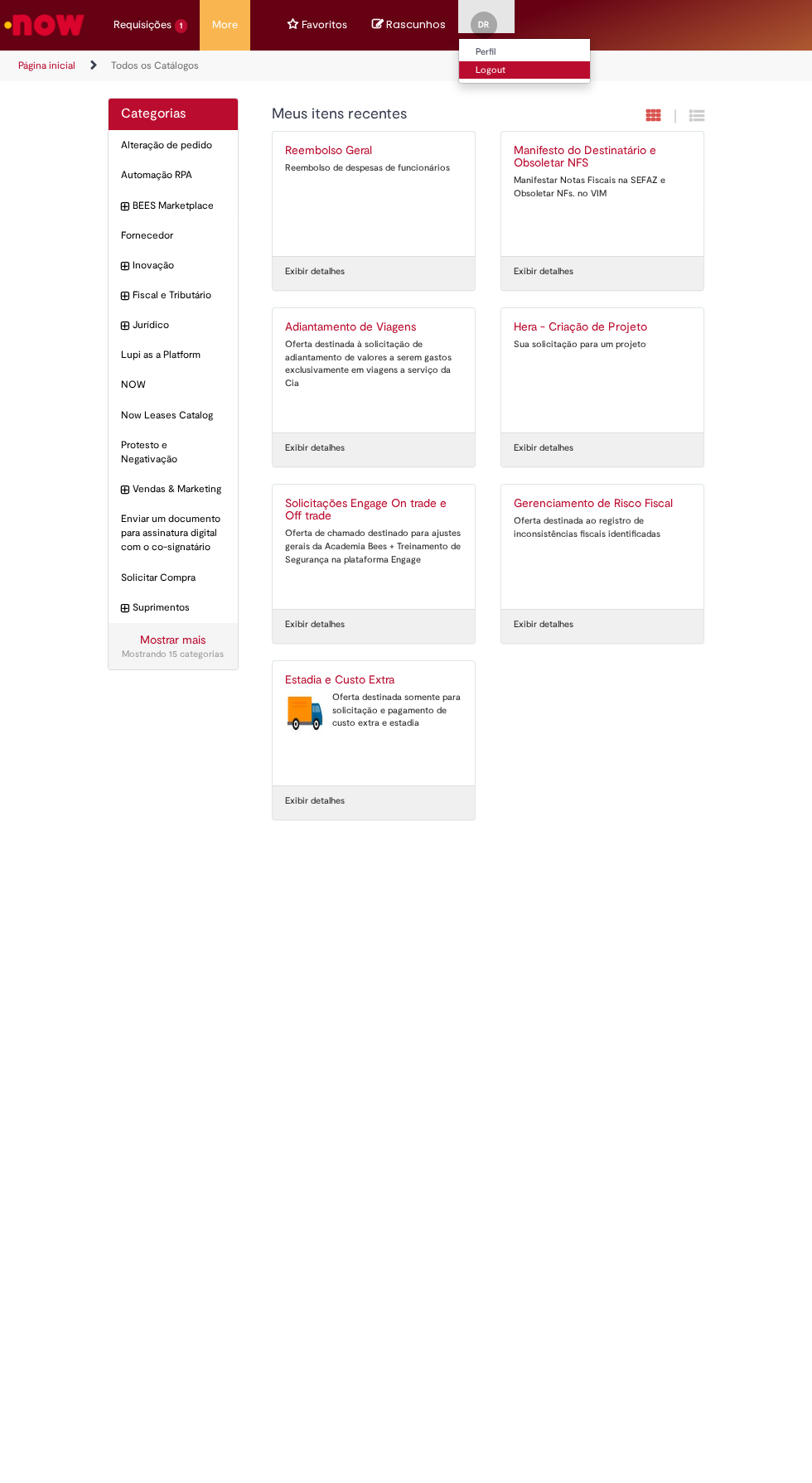
click at [500, 65] on link "Logout" at bounding box center [524, 70] width 131 height 18
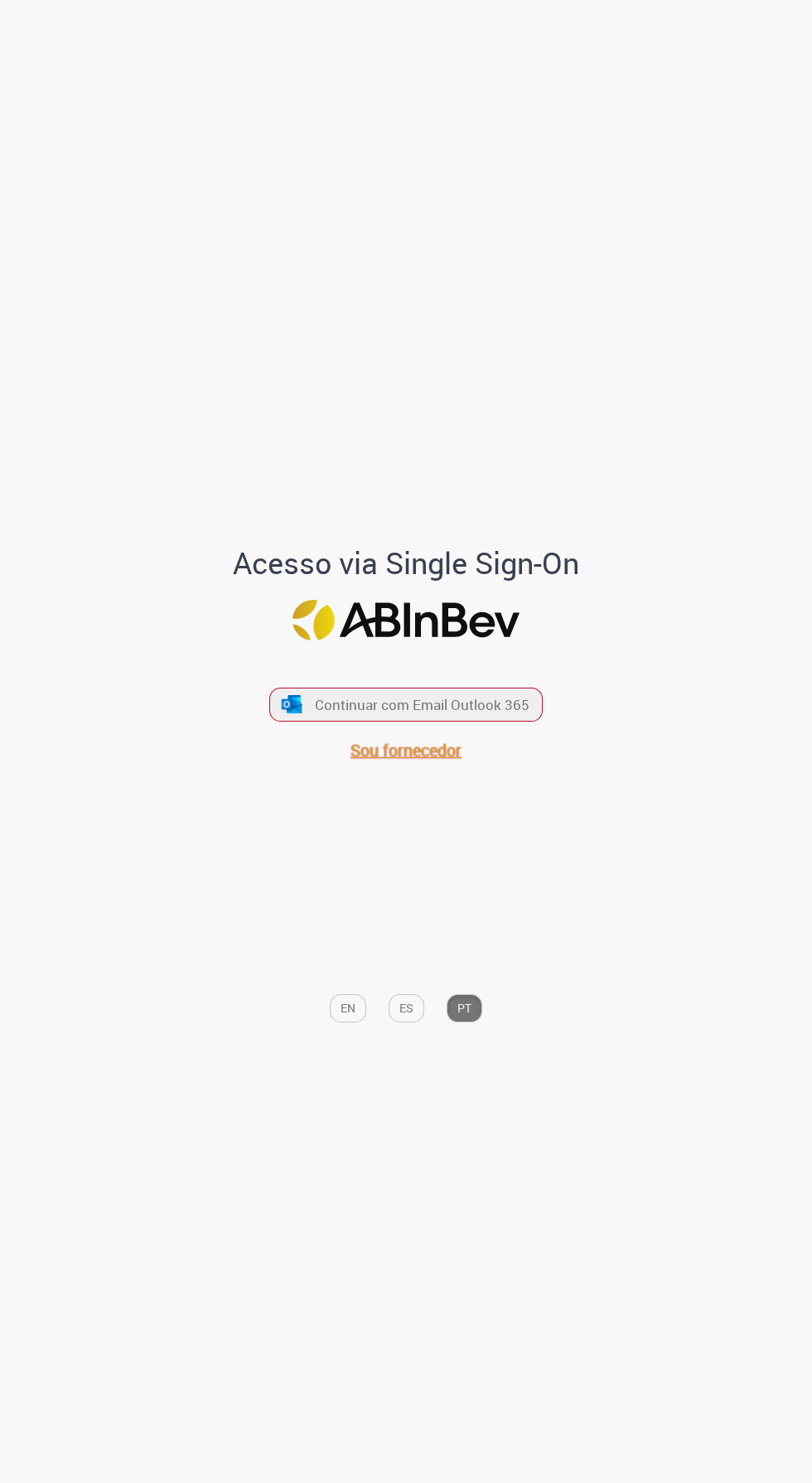
click at [425, 761] on span "Sou fornecedor" at bounding box center [406, 750] width 111 height 22
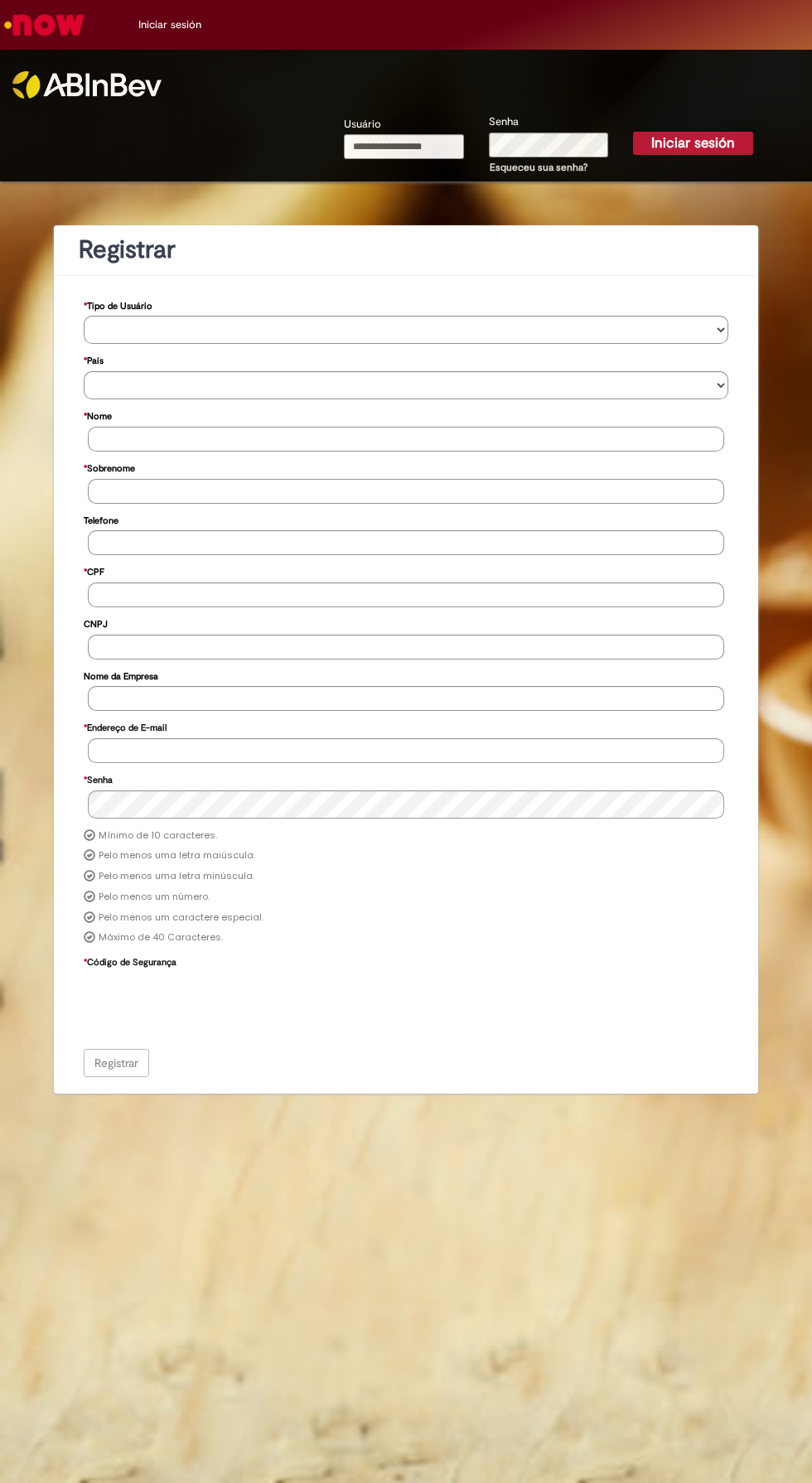
click at [435, 144] on input "Usuário" at bounding box center [403, 146] width 120 height 25
type input "**********"
click at [633, 132] on button "Iniciar sesión" at bounding box center [692, 143] width 120 height 23
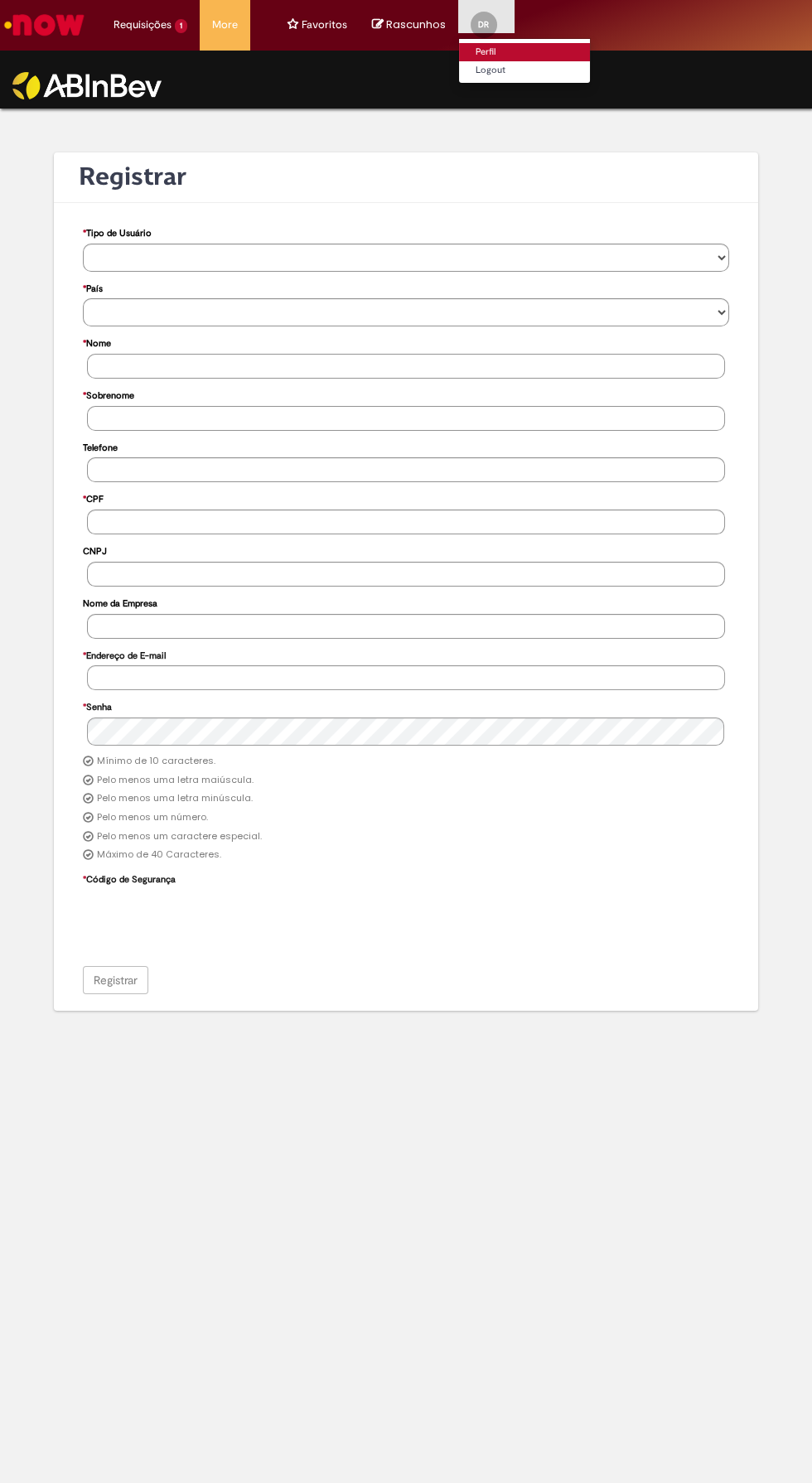
click at [532, 47] on link "Perfil" at bounding box center [524, 52] width 131 height 18
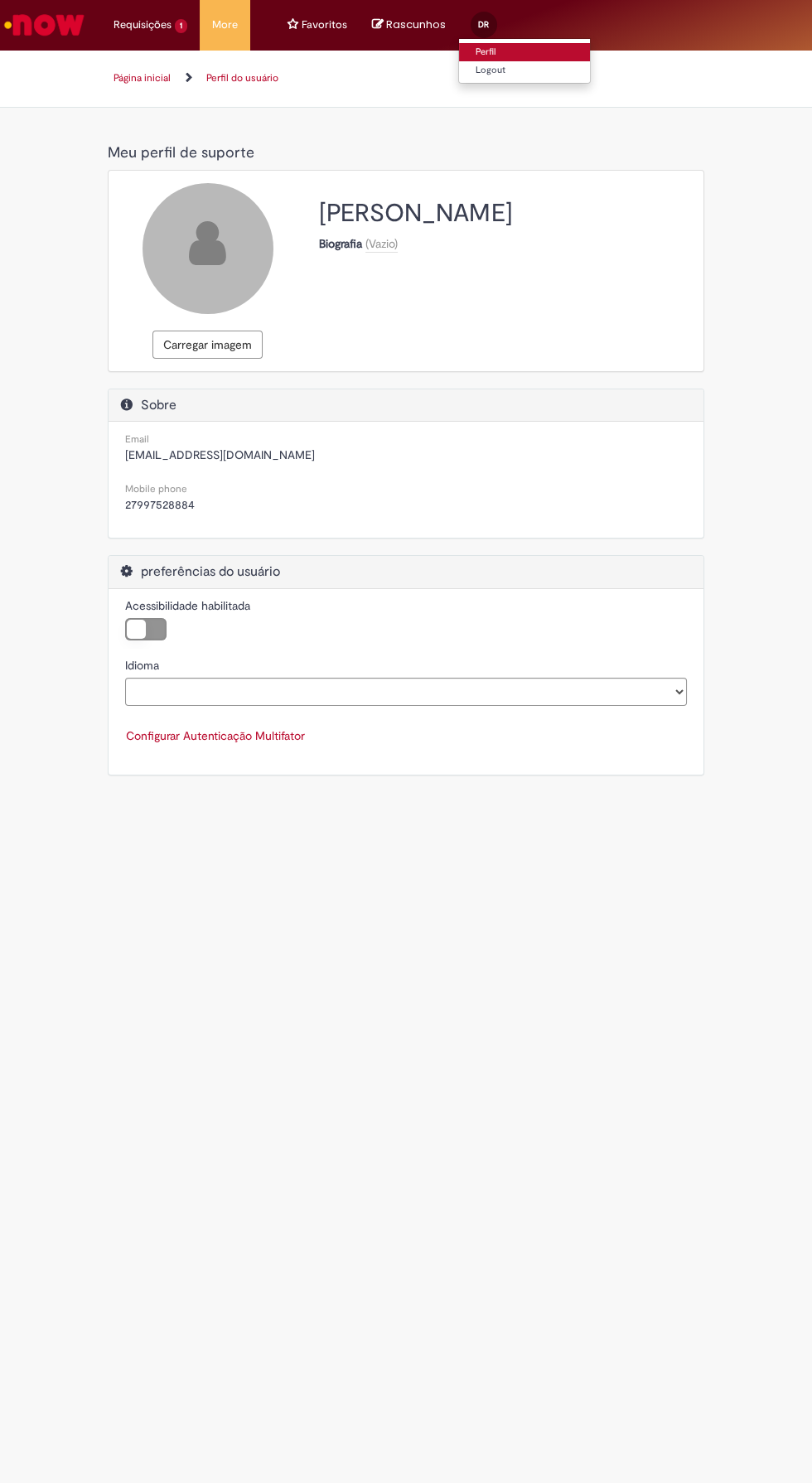
select select "**********"
click at [528, 63] on link "Logout" at bounding box center [524, 70] width 131 height 18
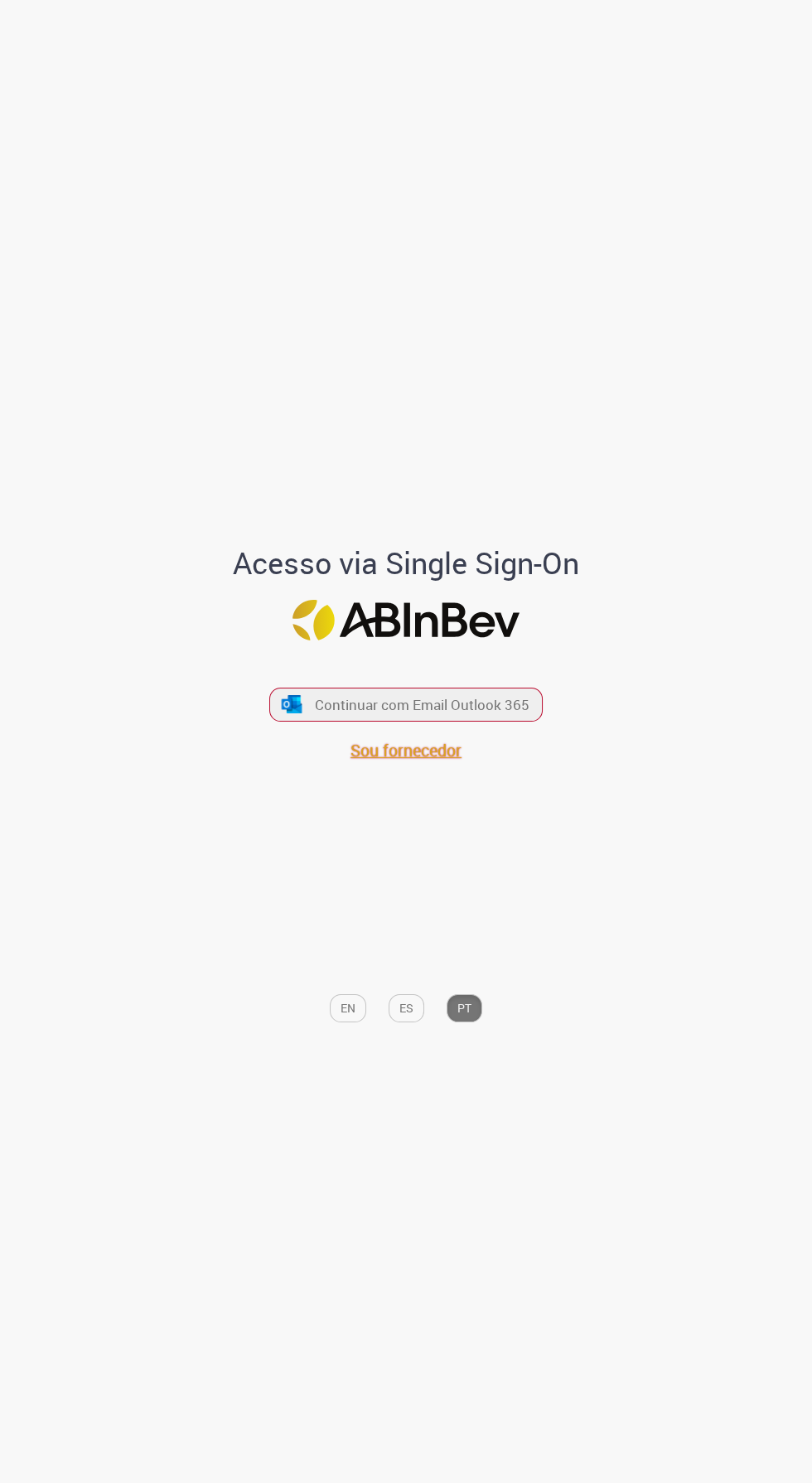
click at [449, 761] on span "Sou fornecedor" at bounding box center [406, 750] width 111 height 22
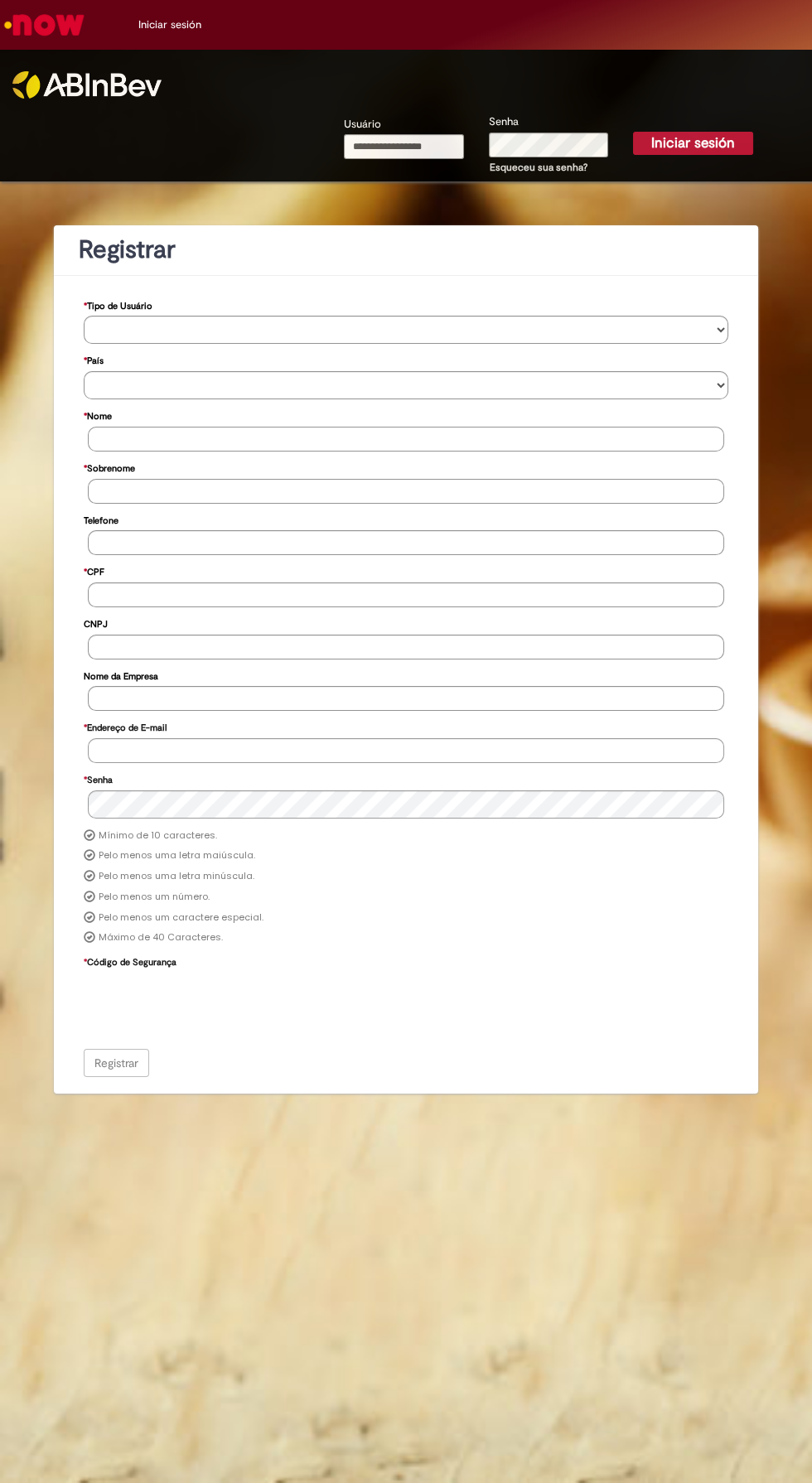
click at [428, 143] on input "Usuário" at bounding box center [403, 146] width 120 height 25
type input "**********"
click at [633, 132] on button "Iniciar sesión" at bounding box center [692, 143] width 120 height 23
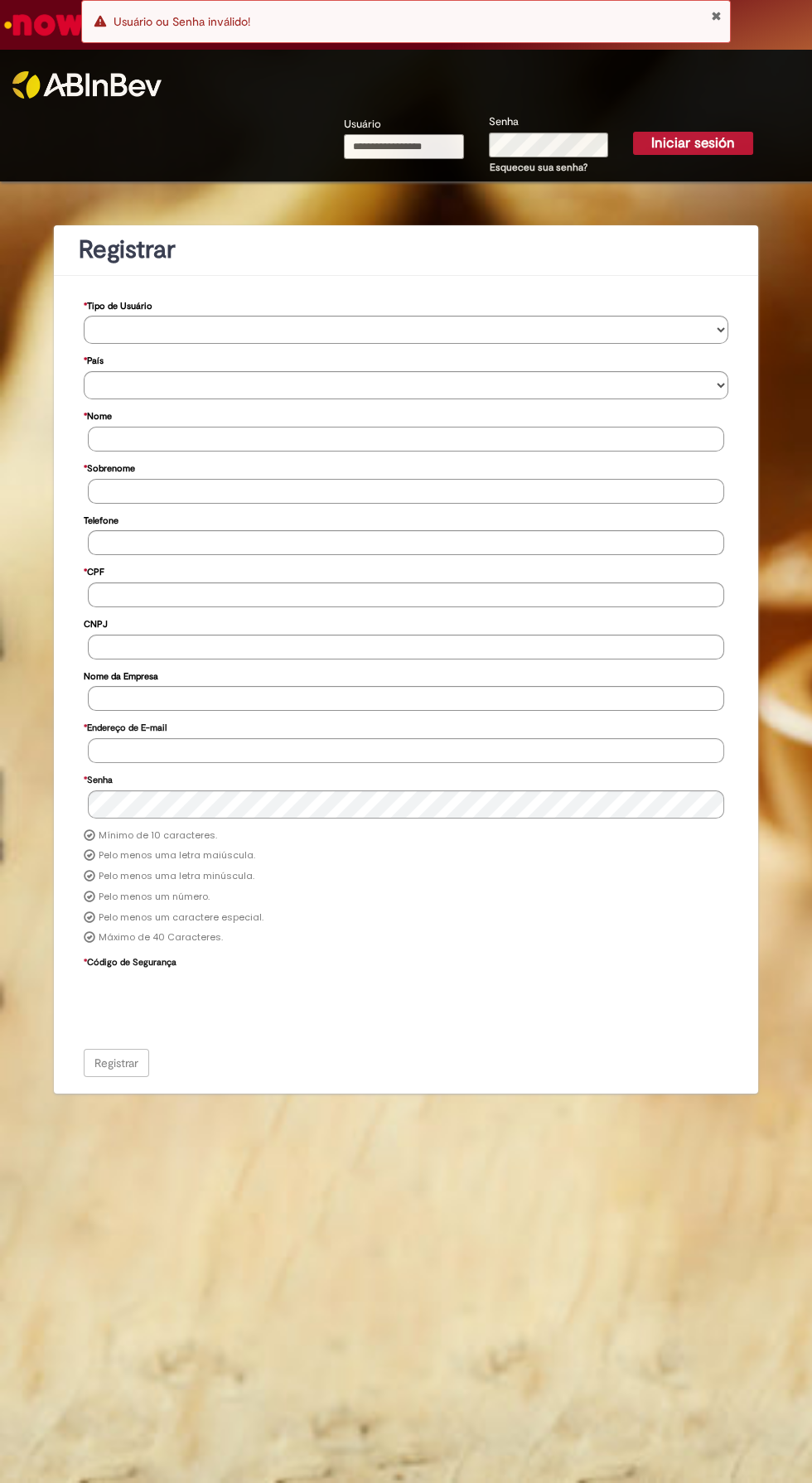
click at [431, 146] on input "Usuário" at bounding box center [403, 146] width 120 height 25
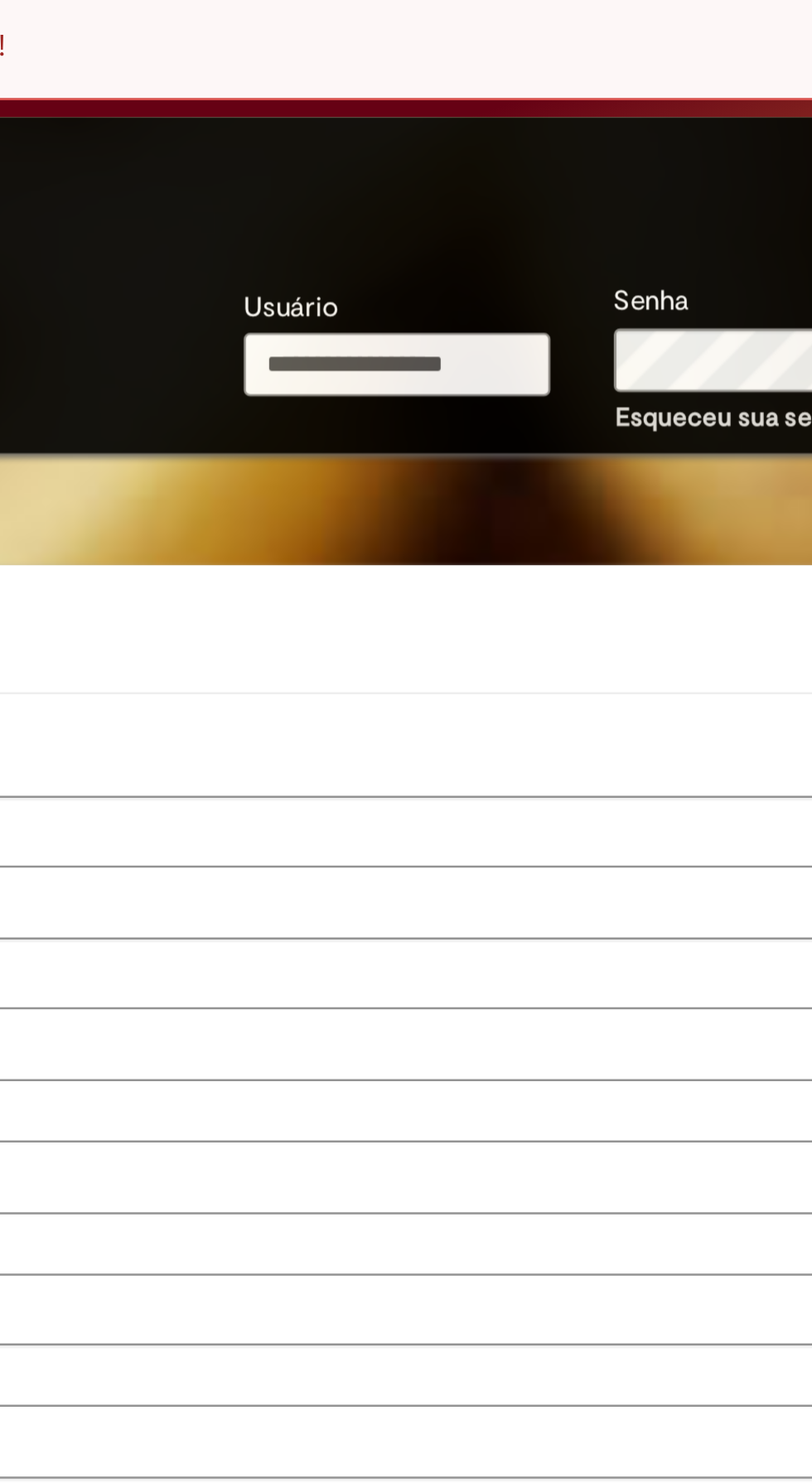
type input "**********"
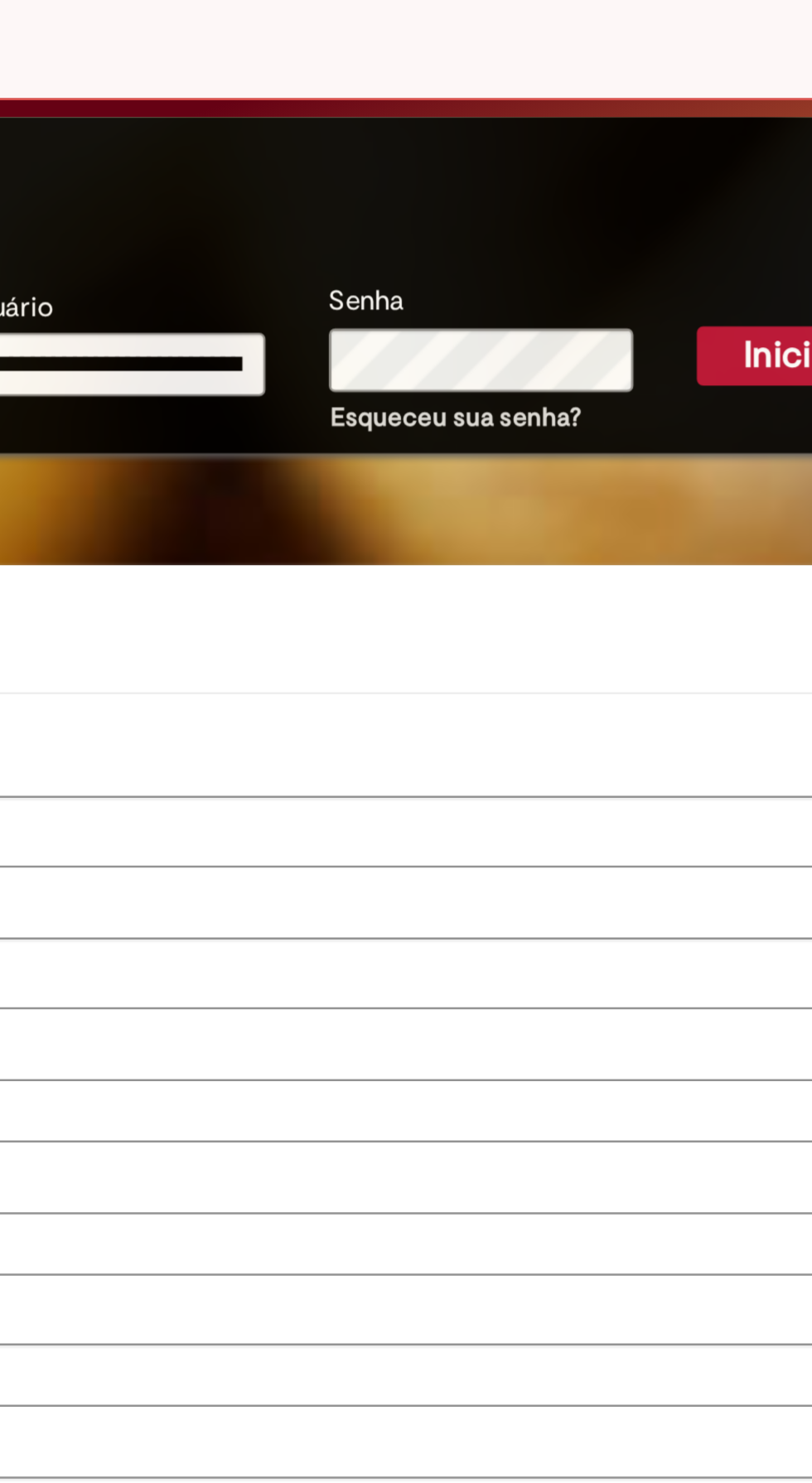
click at [651, 135] on button "Iniciar sesión" at bounding box center [692, 143] width 120 height 23
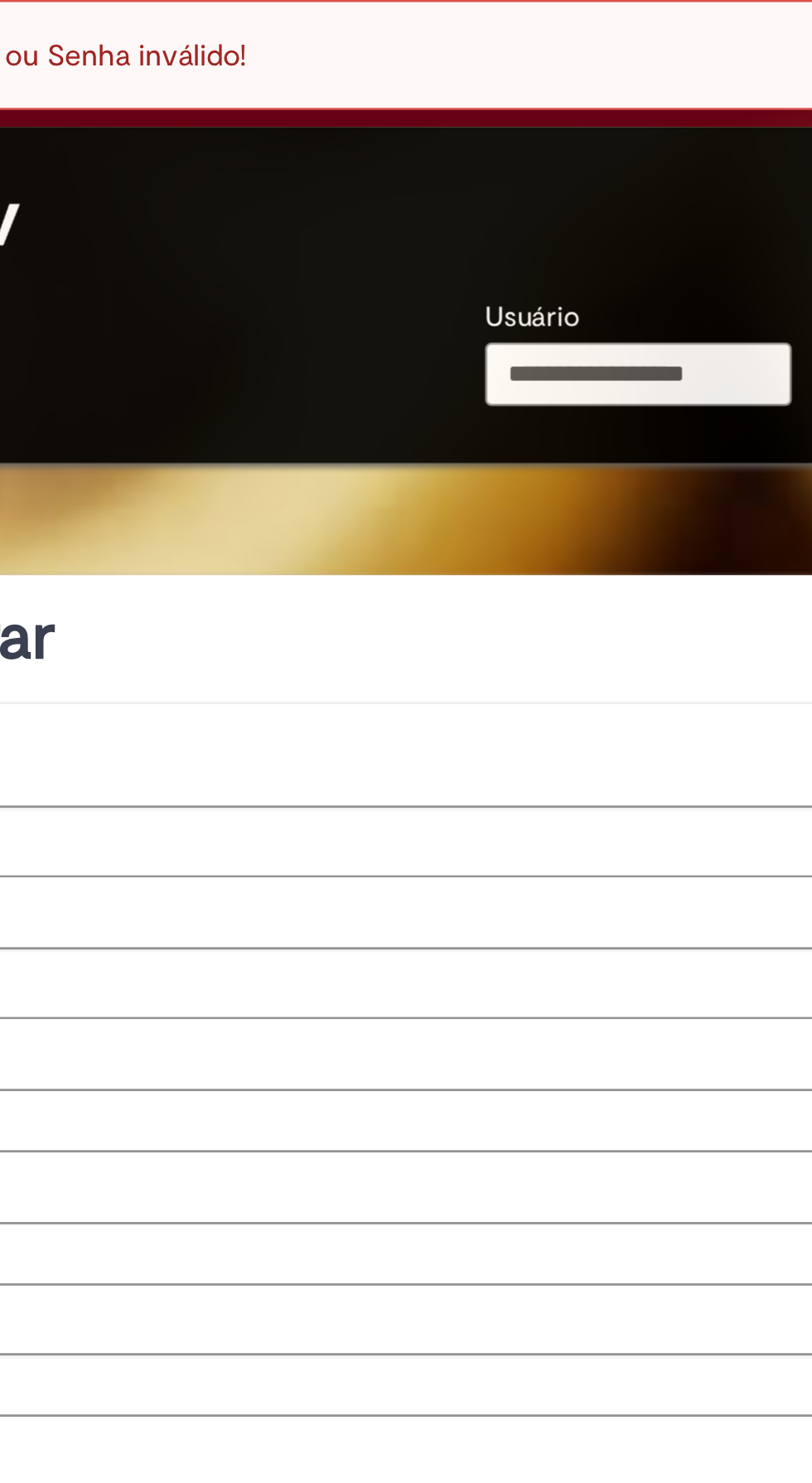
click at [400, 140] on input "Usuário" at bounding box center [403, 146] width 120 height 25
type input "**********"
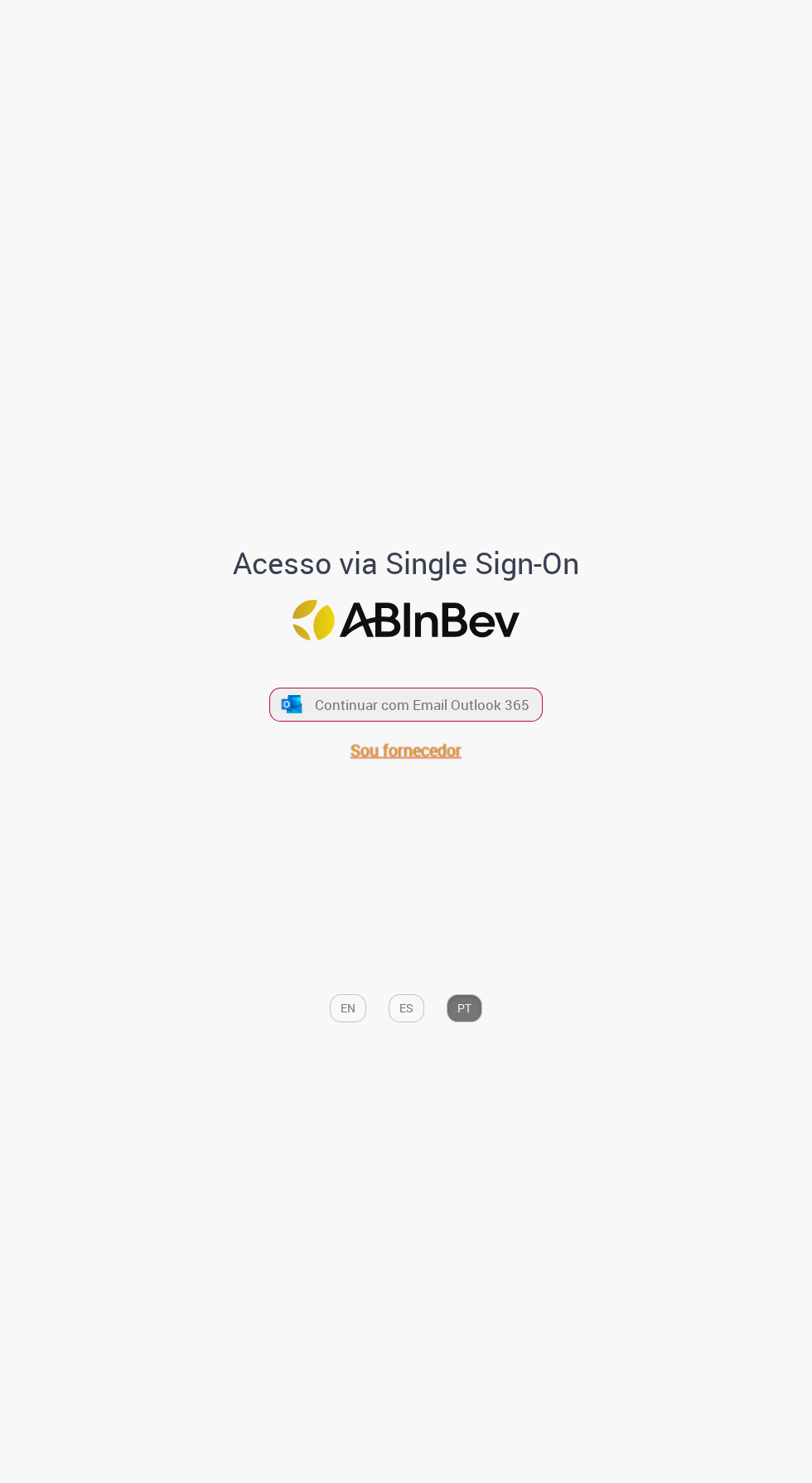
click at [393, 761] on span "Sou fornecedor" at bounding box center [406, 750] width 111 height 22
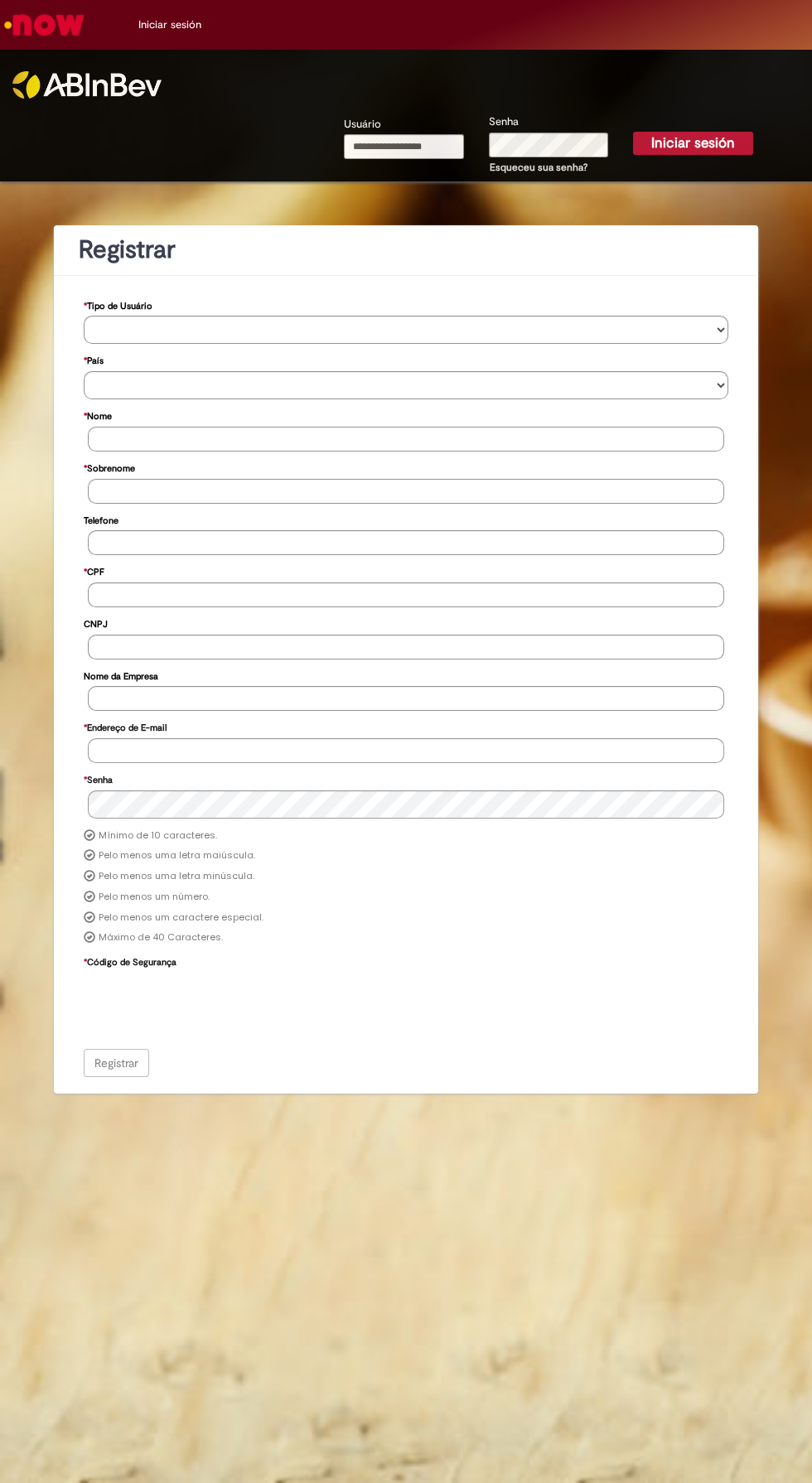
click at [424, 151] on input "Usuário" at bounding box center [403, 146] width 120 height 25
type input "**********"
click at [633, 132] on button "Iniciar sesión" at bounding box center [692, 143] width 120 height 23
